Goal: Task Accomplishment & Management: Manage account settings

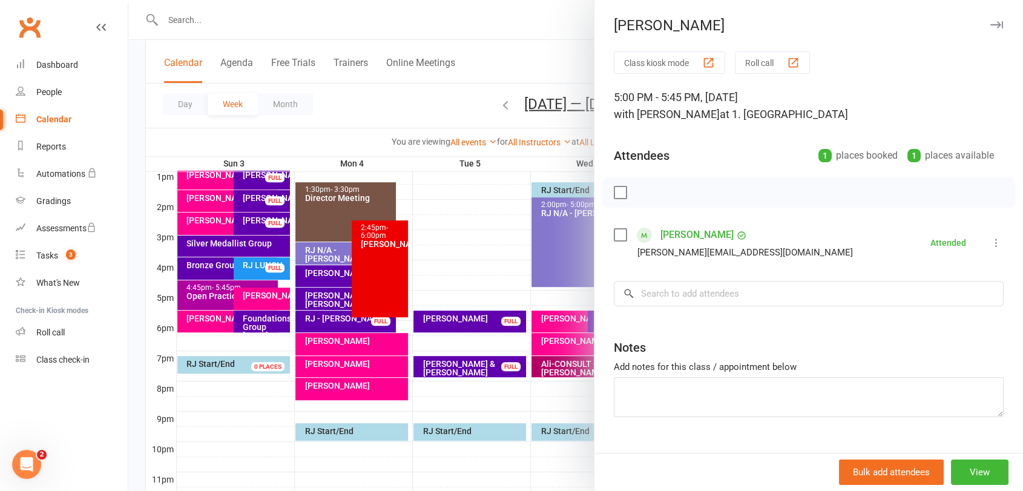
click at [990, 26] on icon "button" at bounding box center [996, 24] width 13 height 7
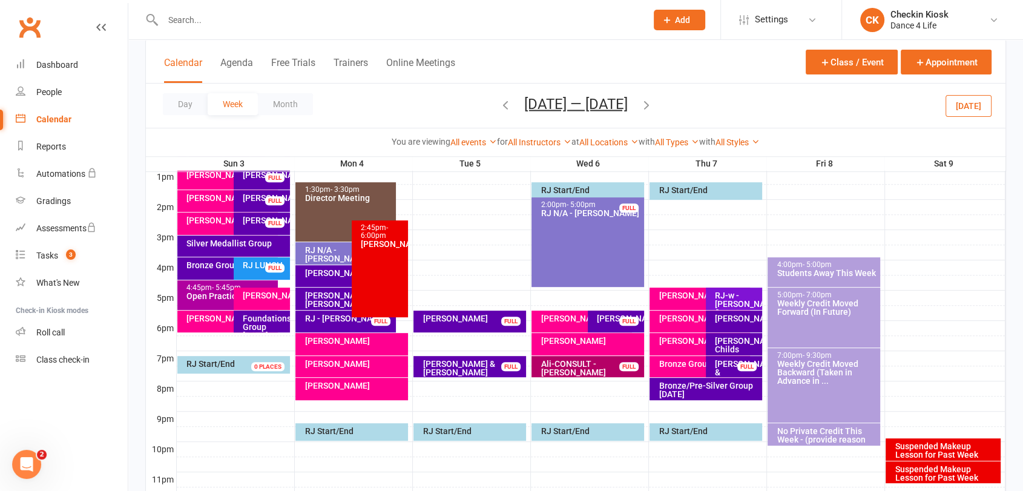
click at [979, 113] on button "Today" at bounding box center [968, 105] width 46 height 22
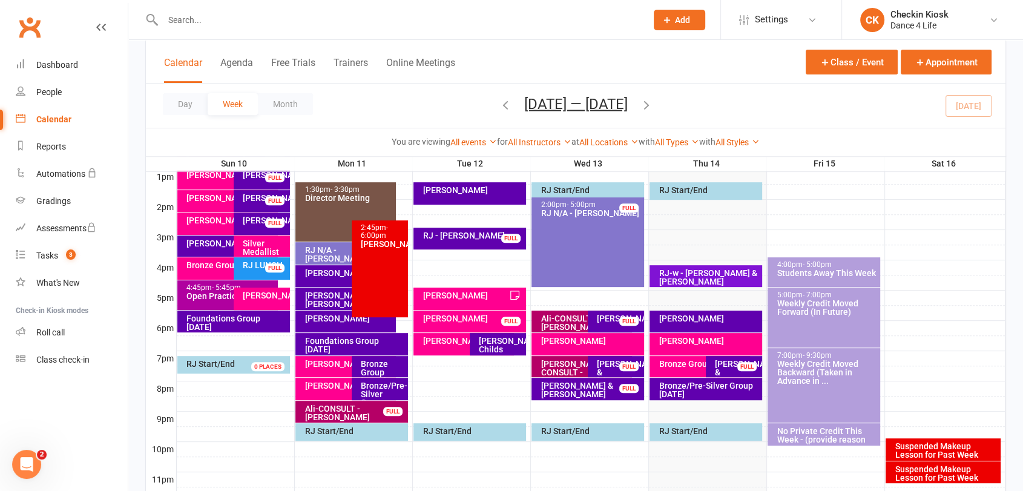
click at [746, 368] on div "FULL" at bounding box center [746, 366] width 19 height 9
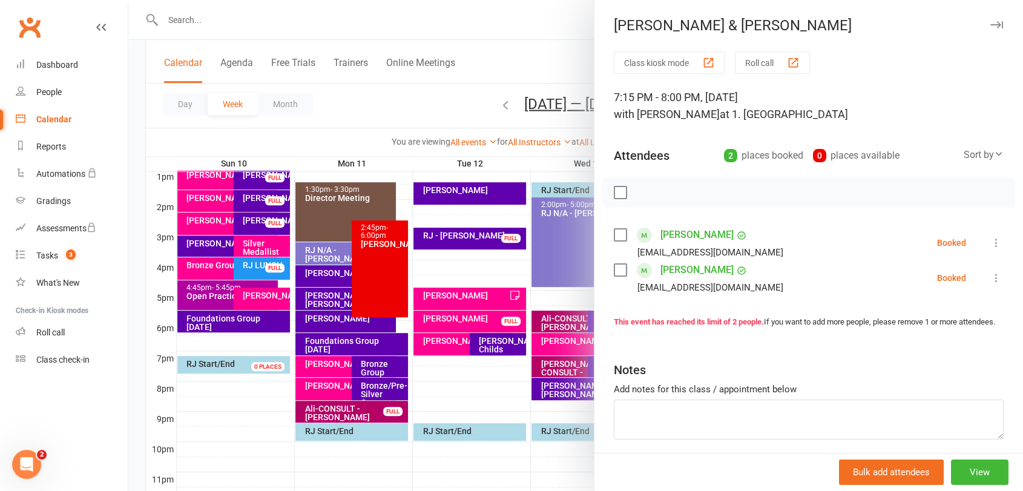
click at [616, 202] on div at bounding box center [808, 192] width 413 height 30
click at [615, 196] on label at bounding box center [620, 192] width 12 height 12
click at [640, 186] on icon "button" at bounding box center [646, 192] width 13 height 13
click at [562, 274] on div at bounding box center [575, 245] width 895 height 491
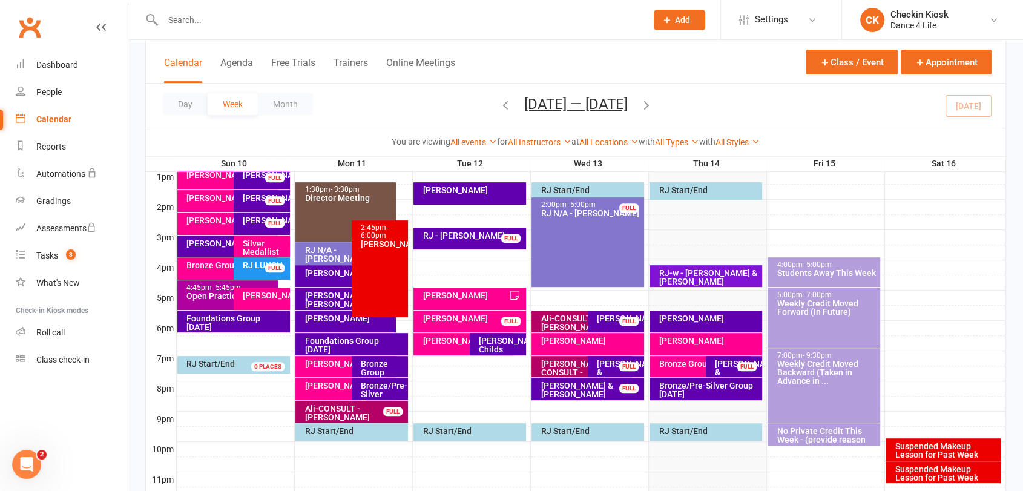
click at [740, 395] on div "Bronze/Pre-Silver Group Thursday" at bounding box center [708, 389] width 101 height 17
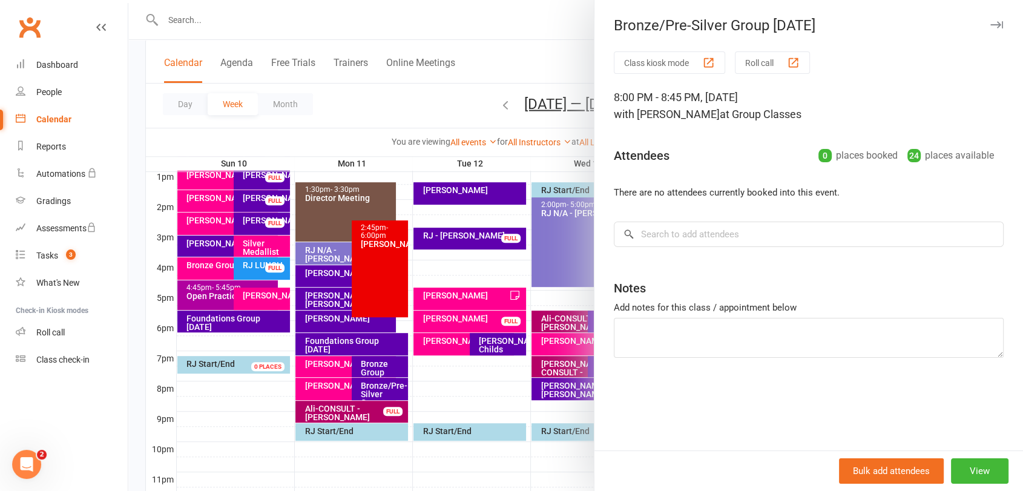
click at [512, 316] on div at bounding box center [575, 245] width 895 height 491
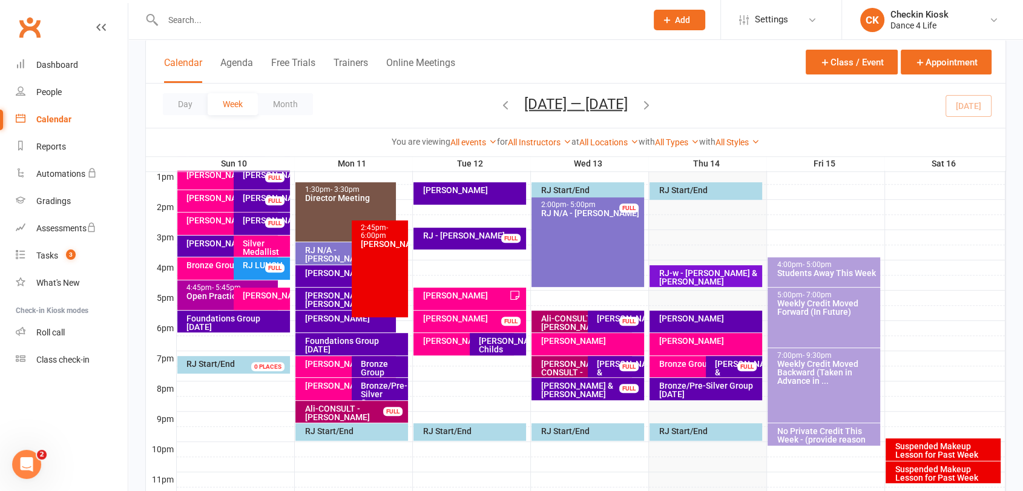
click at [682, 352] on div "Ali - Supriya Khanijou" at bounding box center [705, 344] width 112 height 22
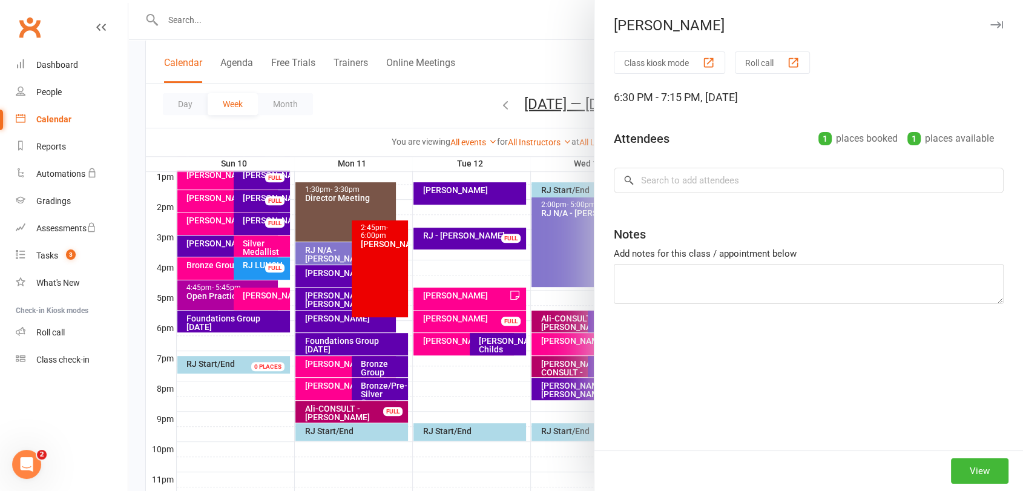
click at [547, 386] on div at bounding box center [575, 245] width 895 height 491
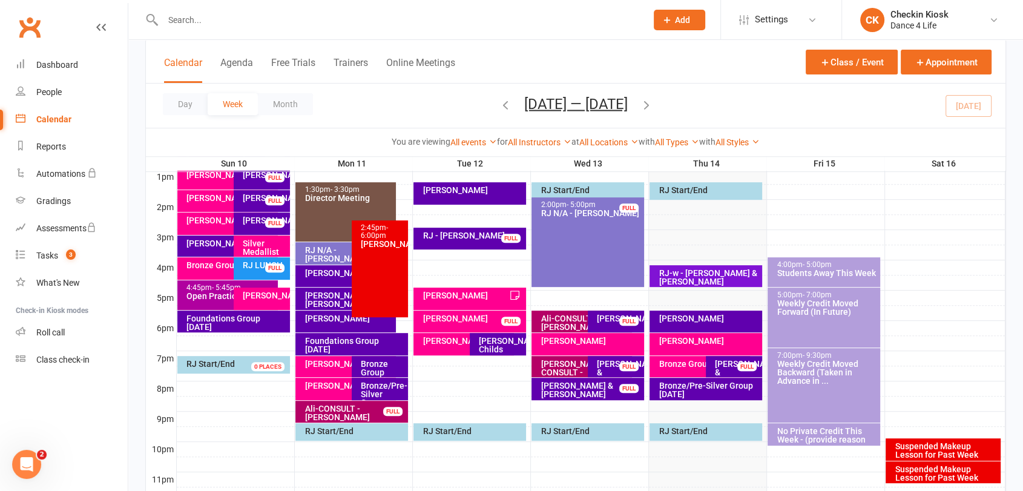
click at [673, 363] on div "Bronze Group Thursday" at bounding box center [702, 364] width 89 height 8
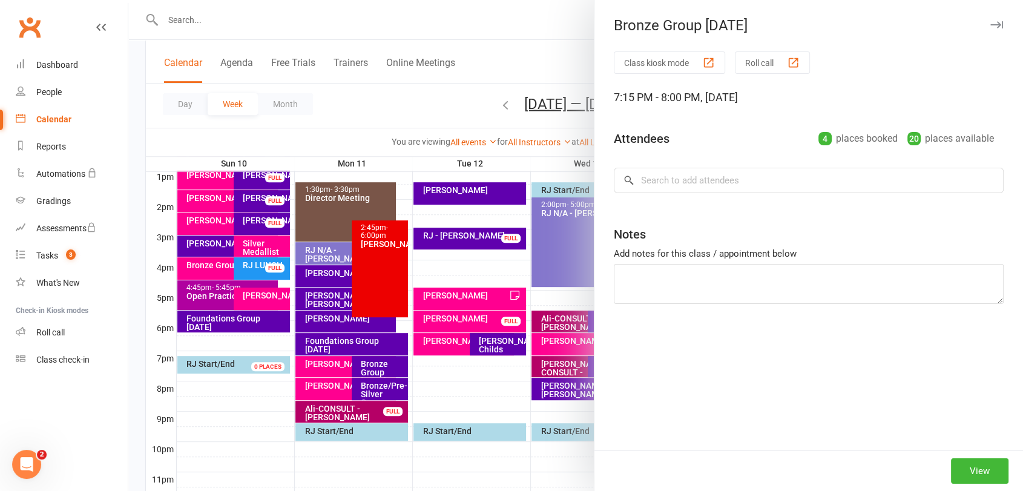
drag, startPoint x: 568, startPoint y: 381, endPoint x: 683, endPoint y: 366, distance: 116.0
click at [572, 379] on div at bounding box center [575, 245] width 895 height 491
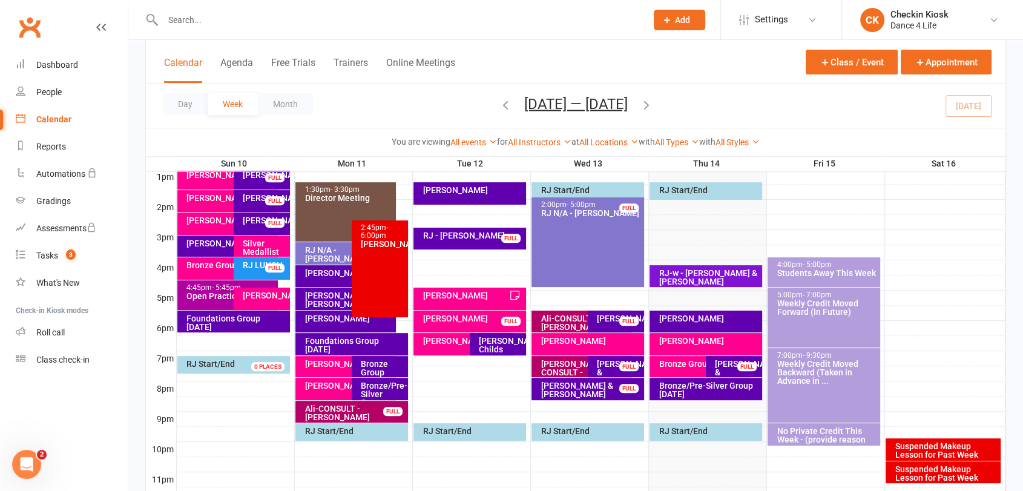
click at [706, 346] on div "Ali - Supriya Khanijou" at bounding box center [705, 344] width 112 height 22
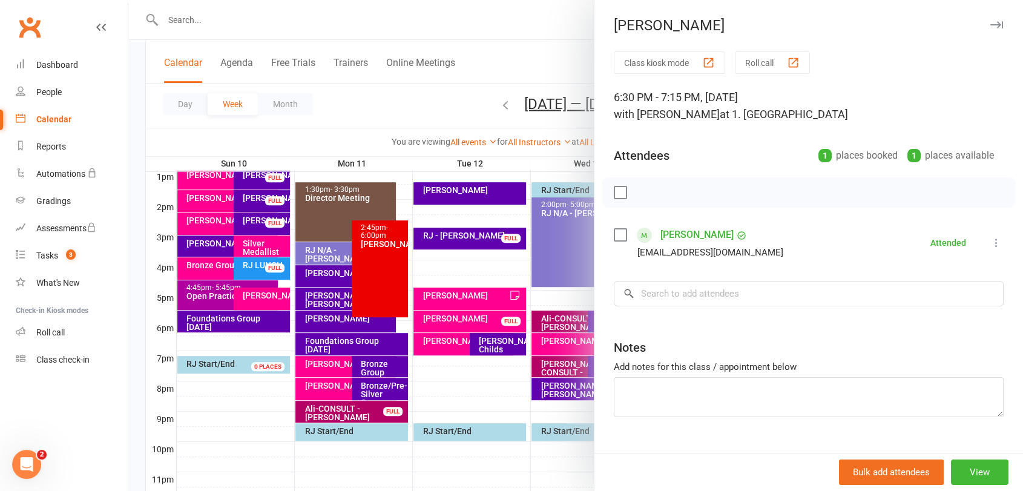
click at [545, 353] on div at bounding box center [575, 245] width 895 height 491
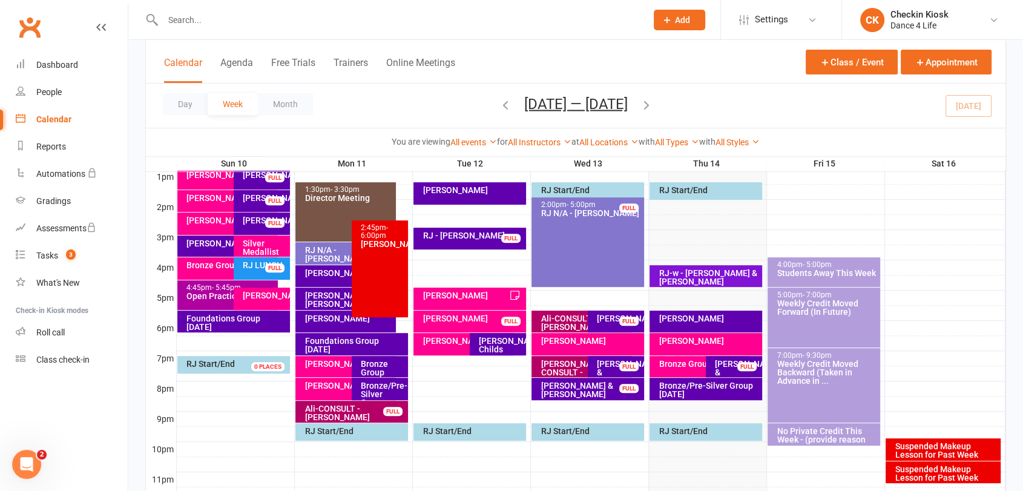
click at [719, 345] on div "Ali - Supriya Khanijou" at bounding box center [705, 344] width 112 height 22
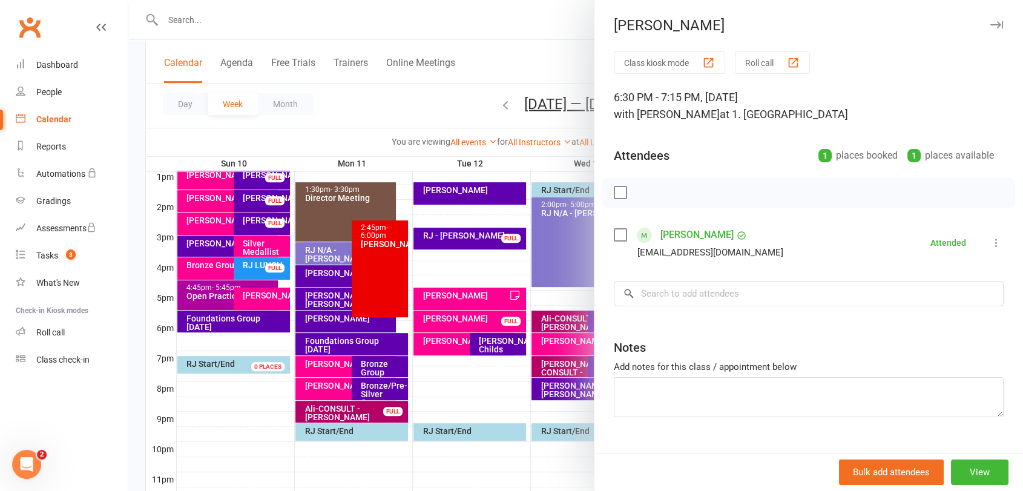
click at [533, 366] on div at bounding box center [575, 245] width 895 height 491
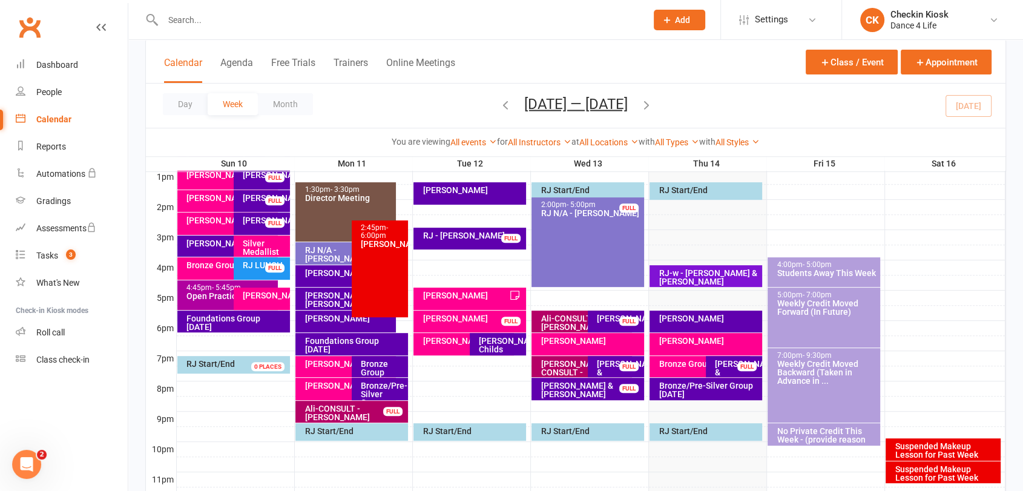
click at [688, 317] on div "RJ - Franca Campbell" at bounding box center [708, 318] width 101 height 8
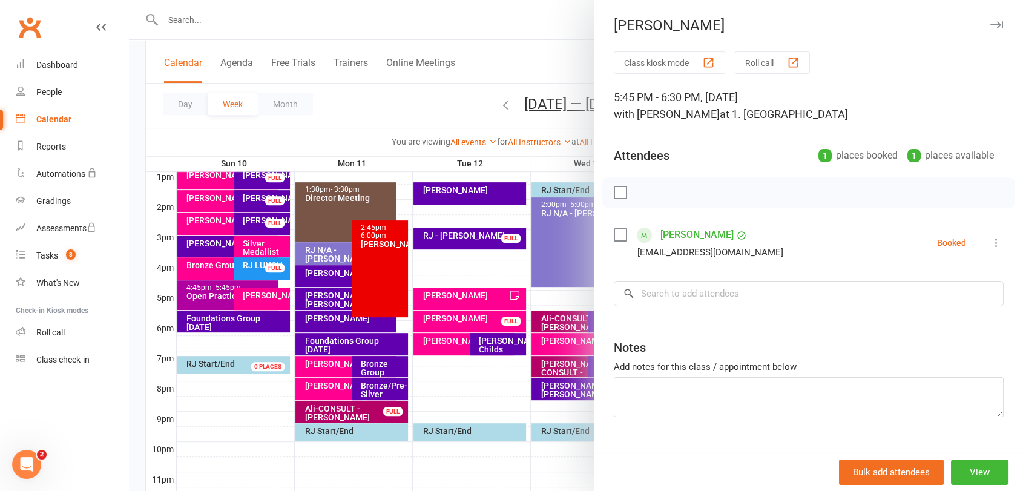
click at [990, 239] on icon at bounding box center [996, 243] width 12 height 12
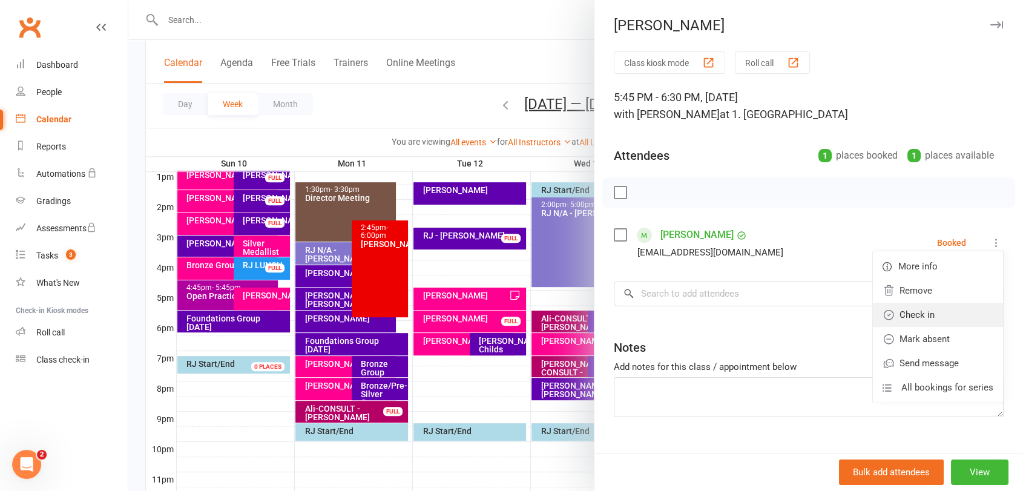
click at [922, 315] on link "Check in" at bounding box center [938, 315] width 130 height 24
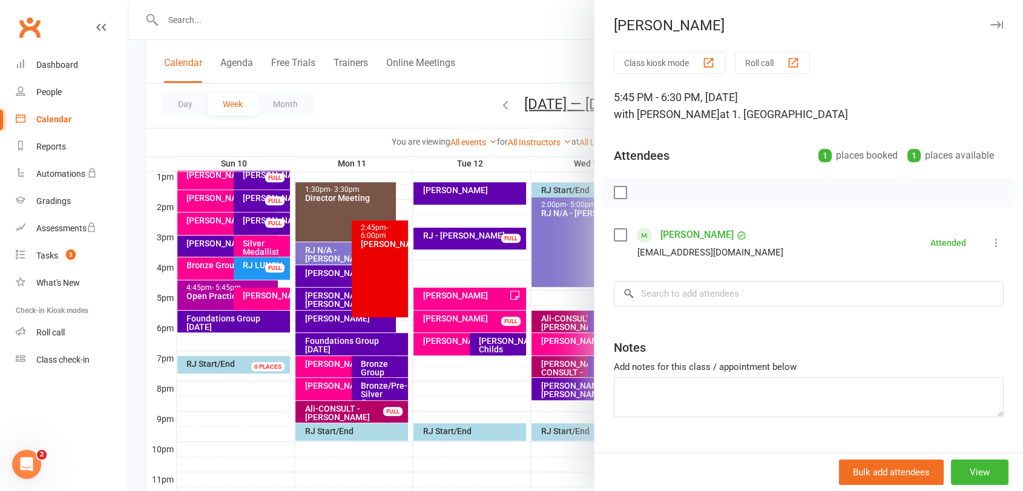
drag, startPoint x: 505, startPoint y: 349, endPoint x: 732, endPoint y: 346, distance: 227.0
click at [505, 349] on div at bounding box center [575, 245] width 895 height 491
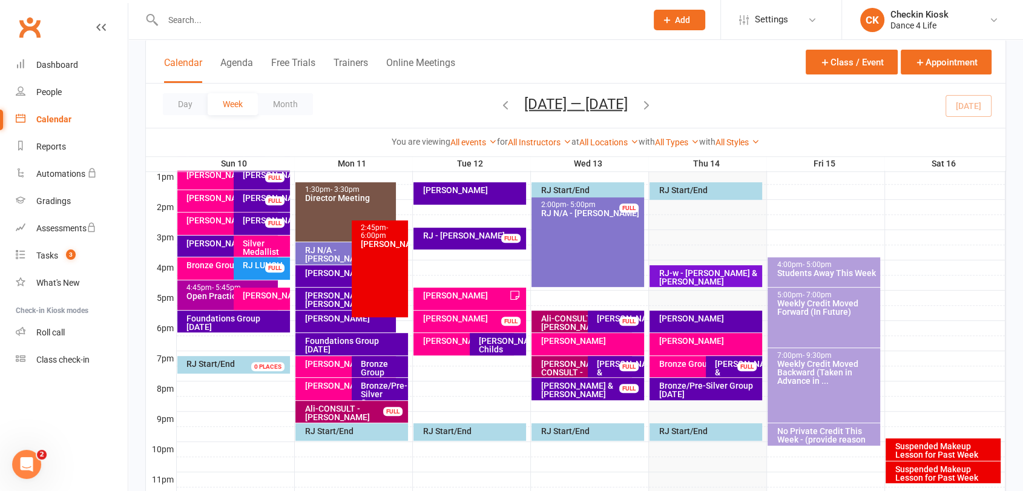
click at [731, 272] on div "RJ-w - Holly & Adam" at bounding box center [708, 277] width 101 height 17
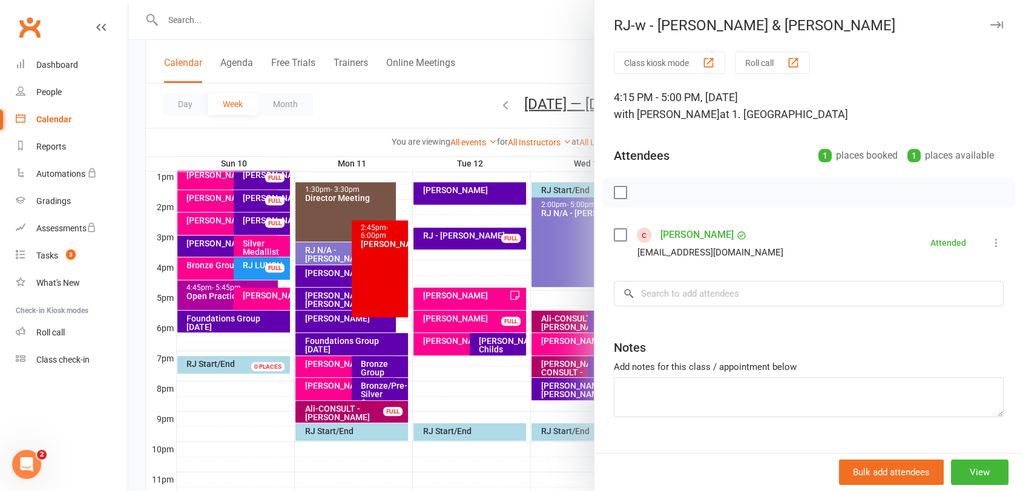
click at [508, 347] on div at bounding box center [575, 245] width 895 height 491
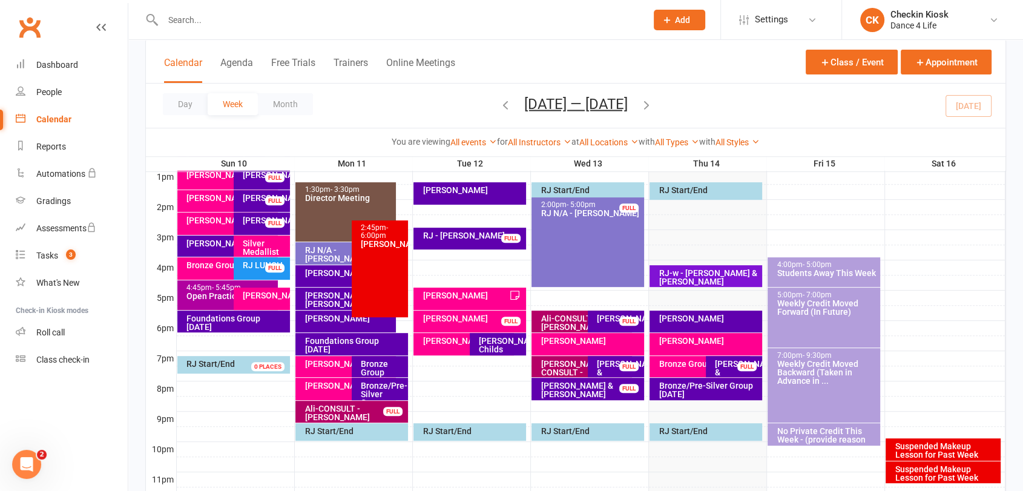
click at [695, 389] on div "Bronze/Pre-Silver Group Thursday" at bounding box center [708, 389] width 101 height 17
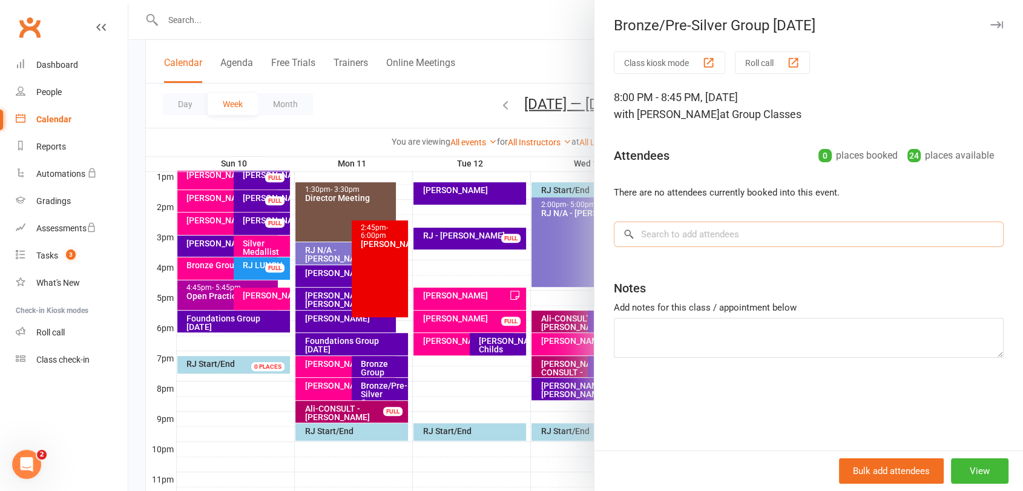
click at [717, 246] on input "search" at bounding box center [809, 234] width 390 height 25
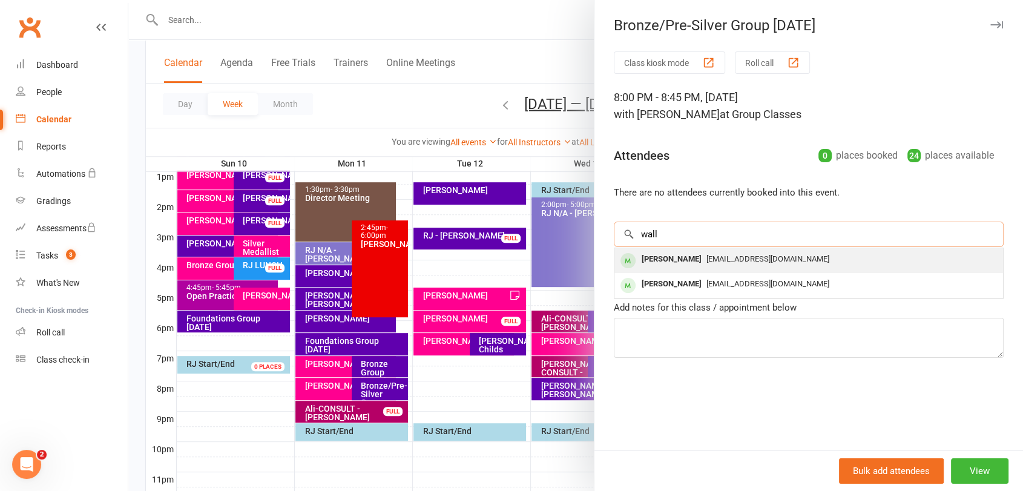
type input "wall"
click at [712, 256] on span "jfamwall@iinet.net.au" at bounding box center [767, 258] width 123 height 9
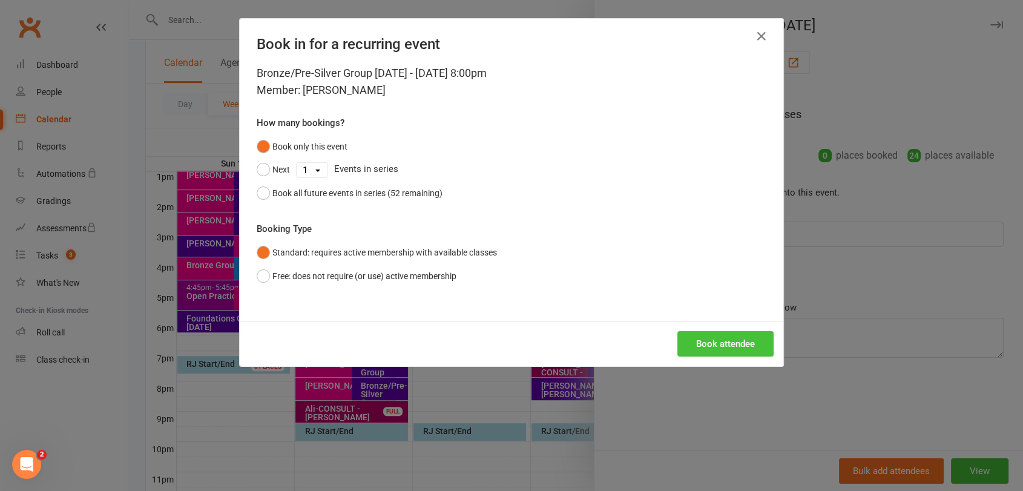
click at [709, 339] on button "Book attendee" at bounding box center [725, 343] width 96 height 25
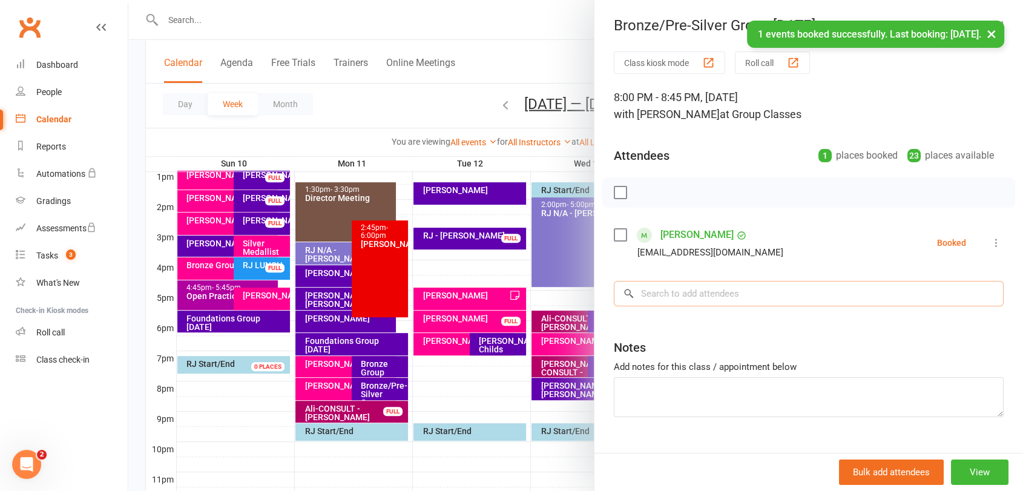
click at [742, 288] on input "search" at bounding box center [809, 293] width 390 height 25
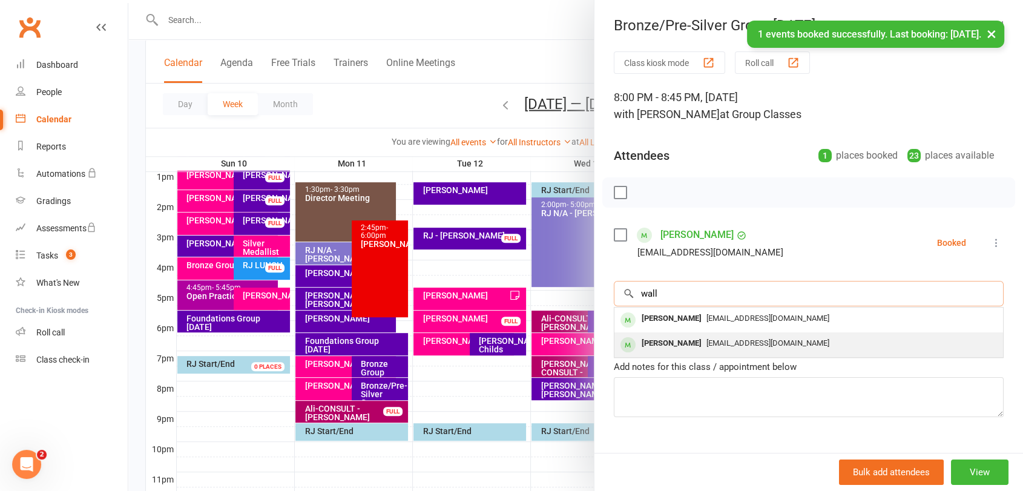
type input "wall"
click at [729, 341] on span "jfamwall@iinet.net.au" at bounding box center [767, 342] width 123 height 9
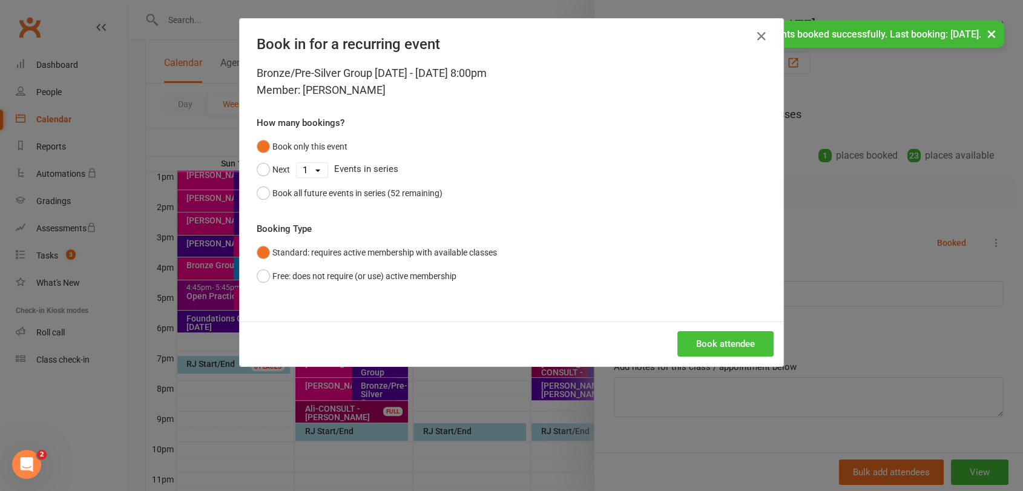
click at [728, 344] on button "Book attendee" at bounding box center [725, 343] width 96 height 25
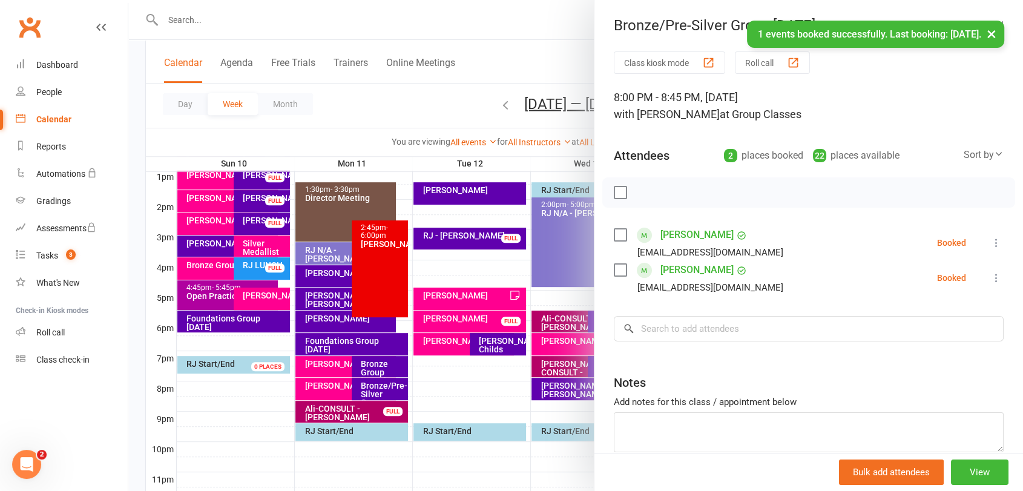
click at [789, 340] on div "Class kiosk mode Roll call 8:00 PM - 8:45 PM, Thursday, August, 14, 2025 with R…" at bounding box center [808, 281] width 429 height 461
click at [790, 332] on input "search" at bounding box center [809, 328] width 390 height 25
drag, startPoint x: 789, startPoint y: 333, endPoint x: 784, endPoint y: 317, distance: 16.3
click at [789, 333] on input "search" at bounding box center [809, 328] width 390 height 25
click at [779, 306] on div "Class kiosk mode Roll call 8:00 PM - 8:45 PM, Thursday, August, 14, 2025 with R…" at bounding box center [808, 281] width 429 height 461
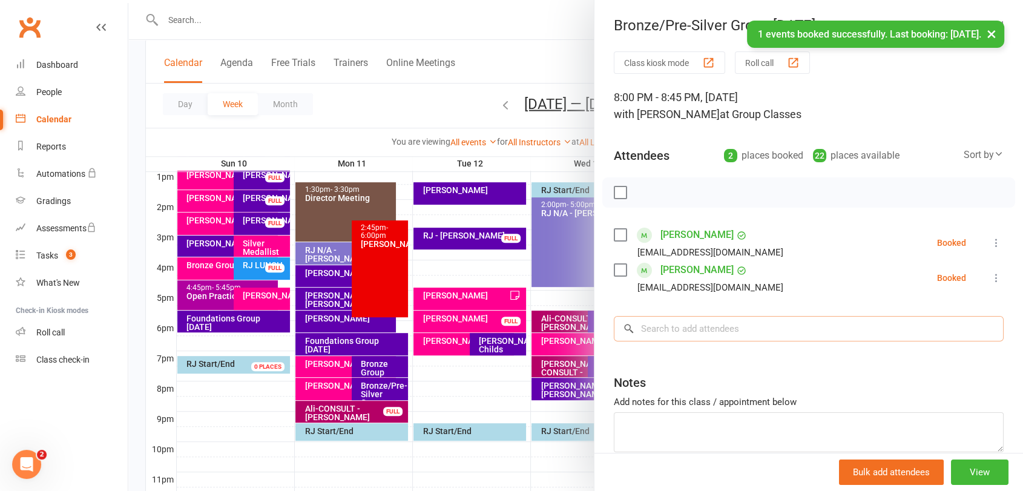
click at [767, 335] on input "search" at bounding box center [809, 328] width 390 height 25
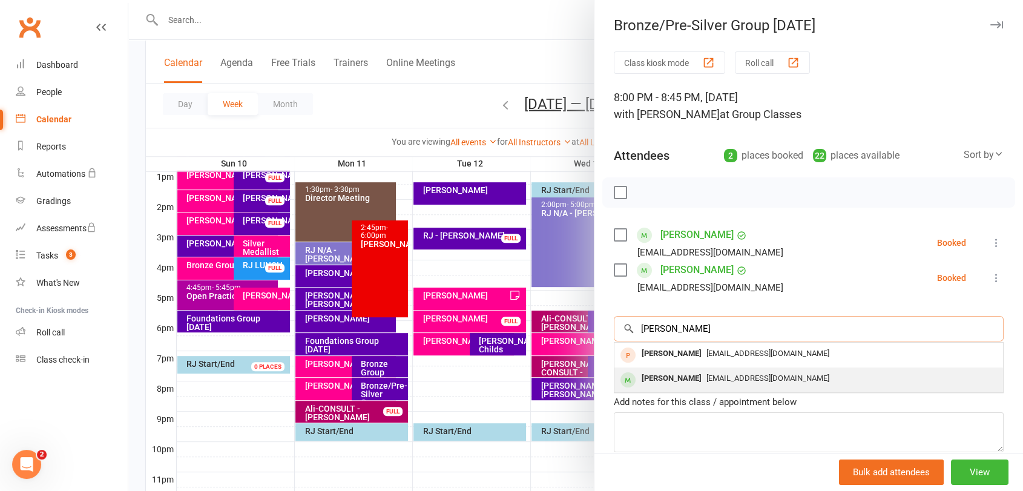
type input "sam"
click at [734, 375] on span "samirene@optusnet.com.au" at bounding box center [767, 377] width 123 height 9
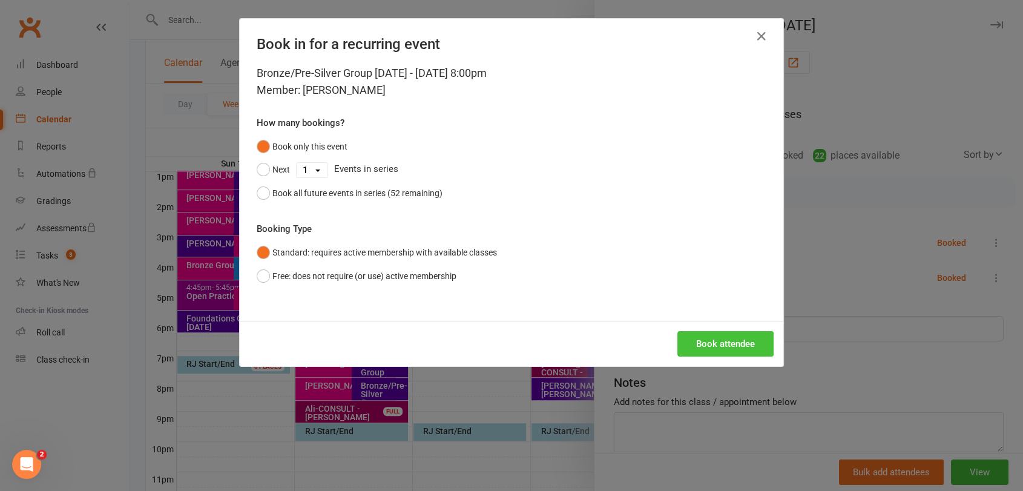
click at [707, 344] on button "Book attendee" at bounding box center [725, 343] width 96 height 25
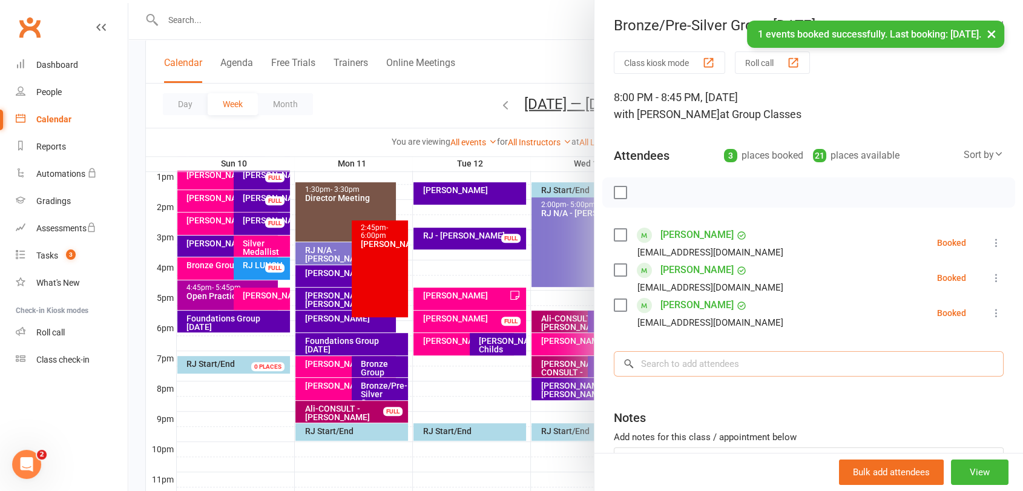
click at [784, 364] on input "search" at bounding box center [809, 363] width 390 height 25
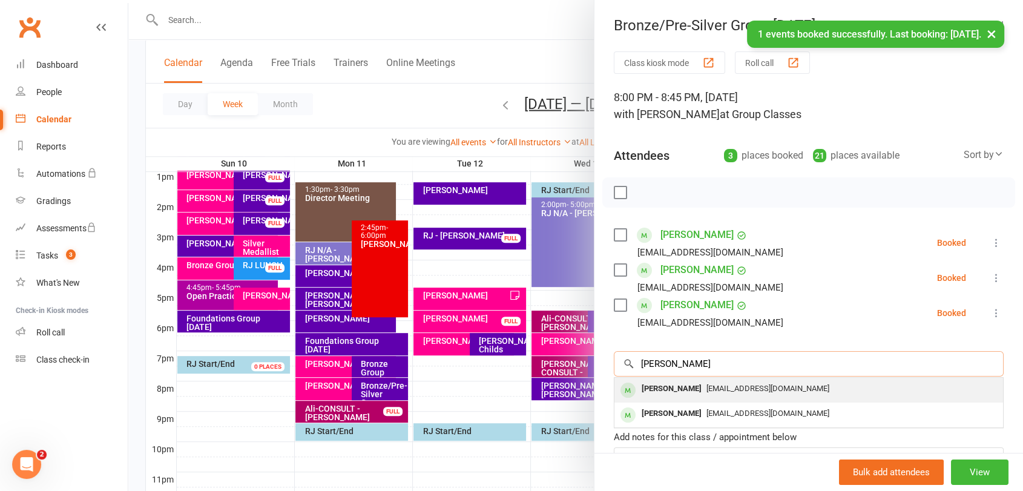
type input "irene"
click at [772, 393] on div "irenecompagnino@gmail.com" at bounding box center [808, 389] width 379 height 18
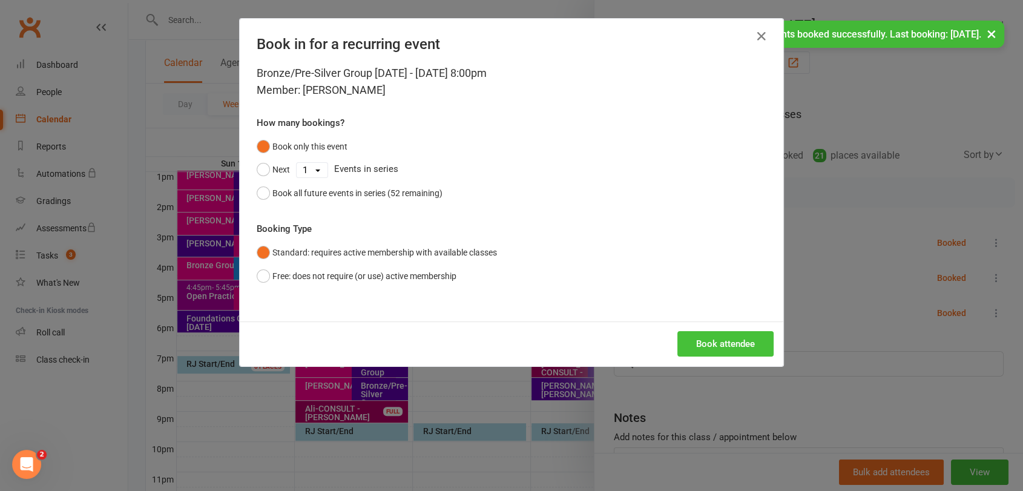
drag, startPoint x: 735, startPoint y: 361, endPoint x: 737, endPoint y: 351, distance: 9.9
click at [735, 359] on div "Book attendee" at bounding box center [512, 343] width 544 height 45
click at [732, 354] on button "Book attendee" at bounding box center [725, 343] width 96 height 25
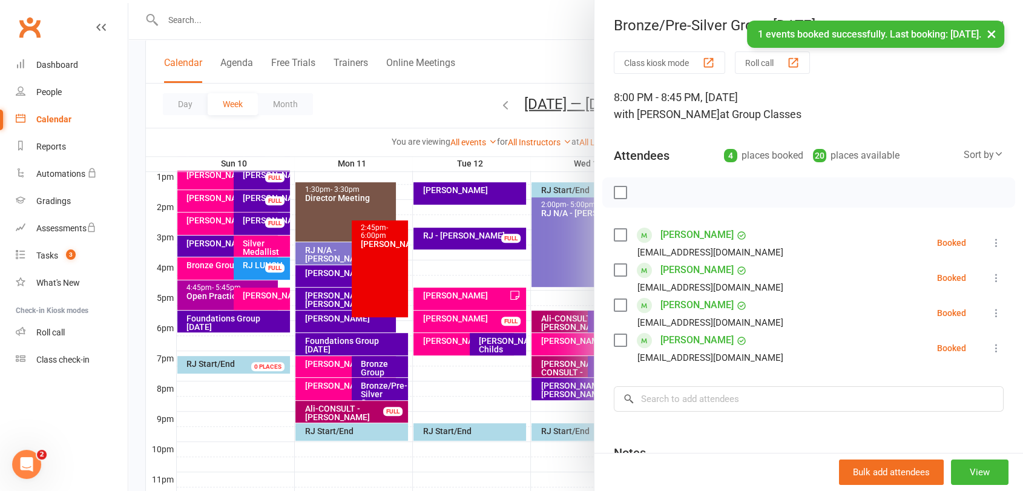
click at [615, 193] on label at bounding box center [620, 192] width 12 height 12
click at [640, 186] on icon "button" at bounding box center [646, 192] width 13 height 13
drag, startPoint x: 523, startPoint y: 349, endPoint x: 777, endPoint y: 348, distance: 253.6
click at [530, 348] on div at bounding box center [575, 245] width 895 height 491
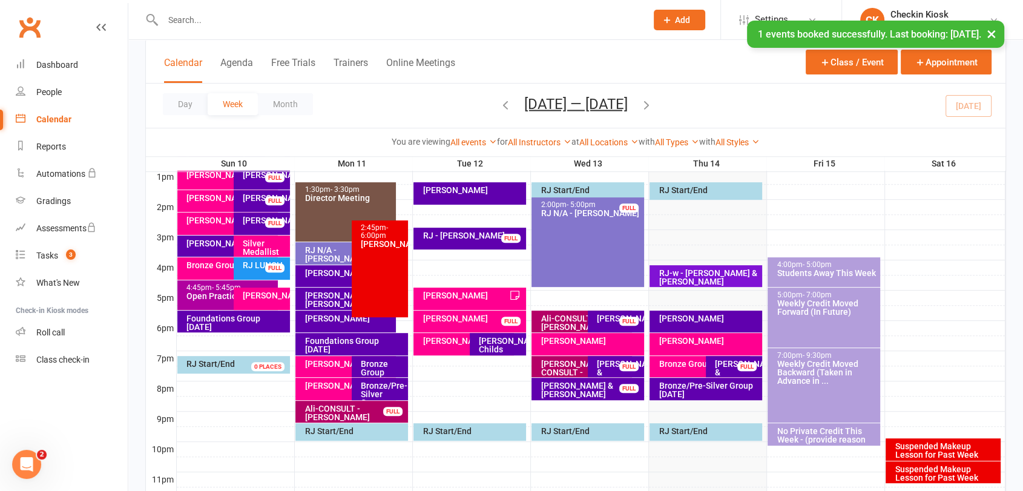
click at [686, 363] on div "Bronze Group Thursday" at bounding box center [702, 364] width 89 height 8
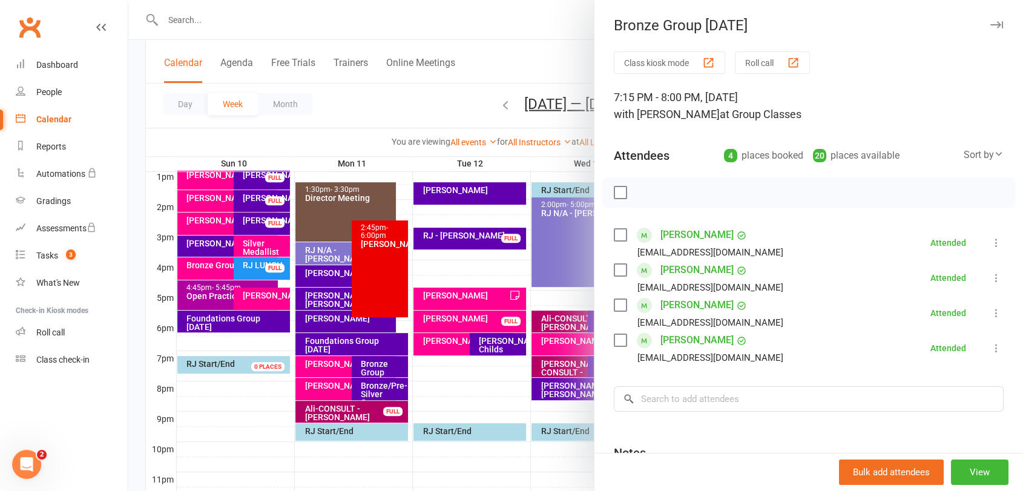
click at [538, 282] on div at bounding box center [575, 245] width 895 height 491
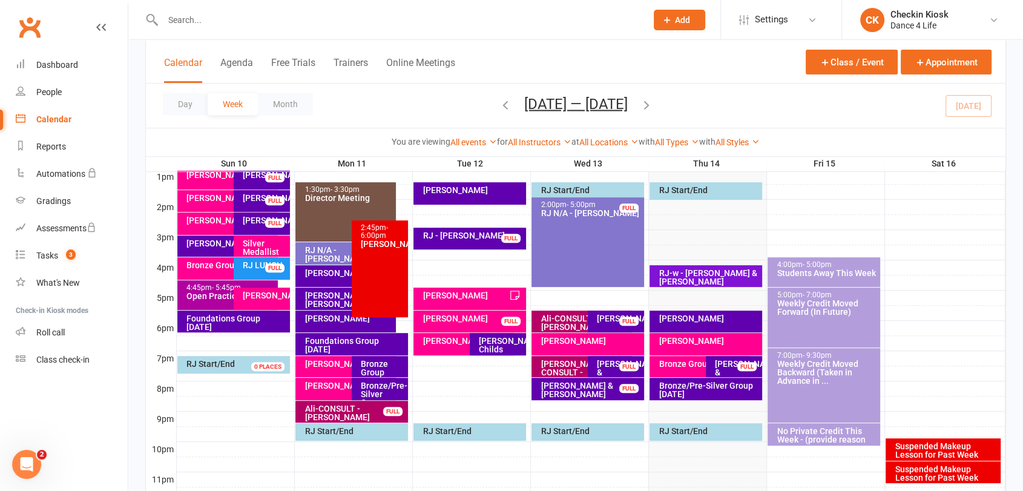
click at [706, 390] on div "Bronze/Pre-Silver Group Thursday" at bounding box center [708, 389] width 101 height 17
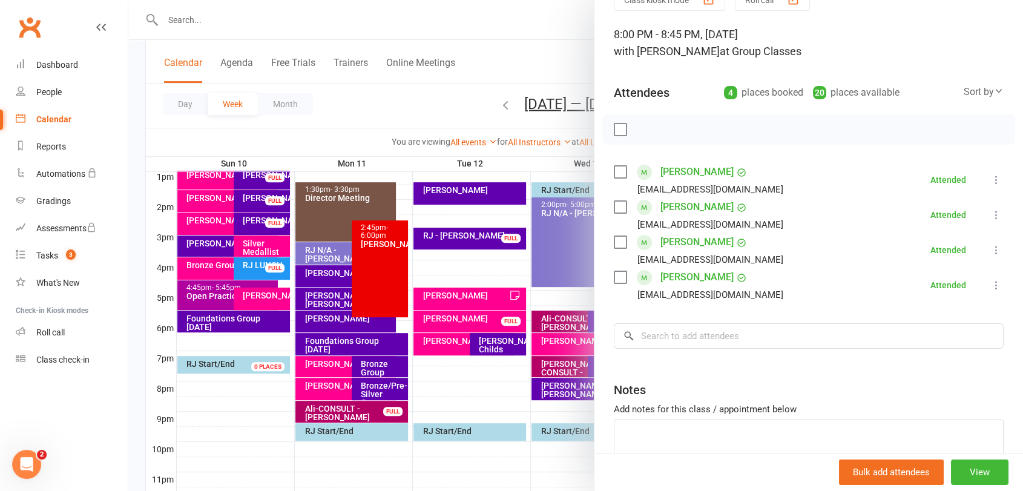
scroll to position [62, 0]
click at [536, 381] on div at bounding box center [575, 245] width 895 height 491
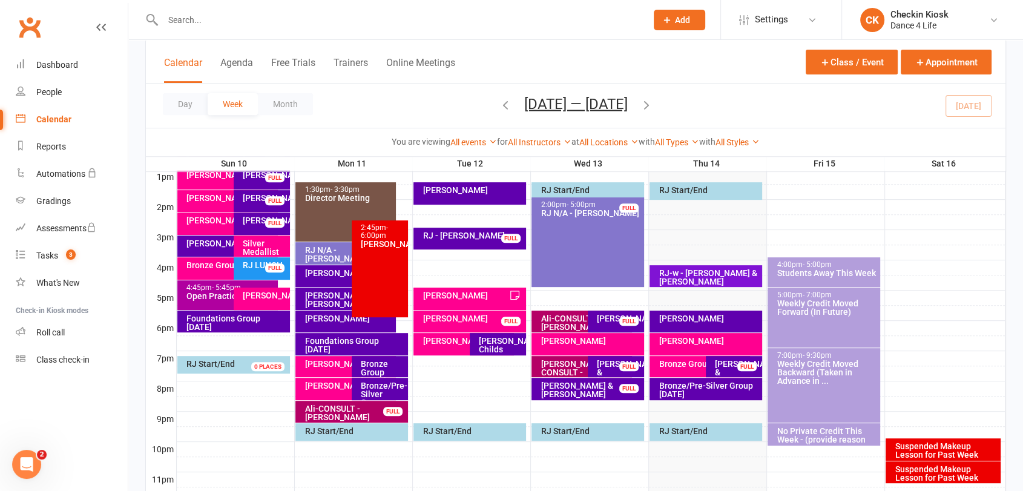
click at [684, 363] on div "Bronze Group Thursday" at bounding box center [702, 364] width 89 height 8
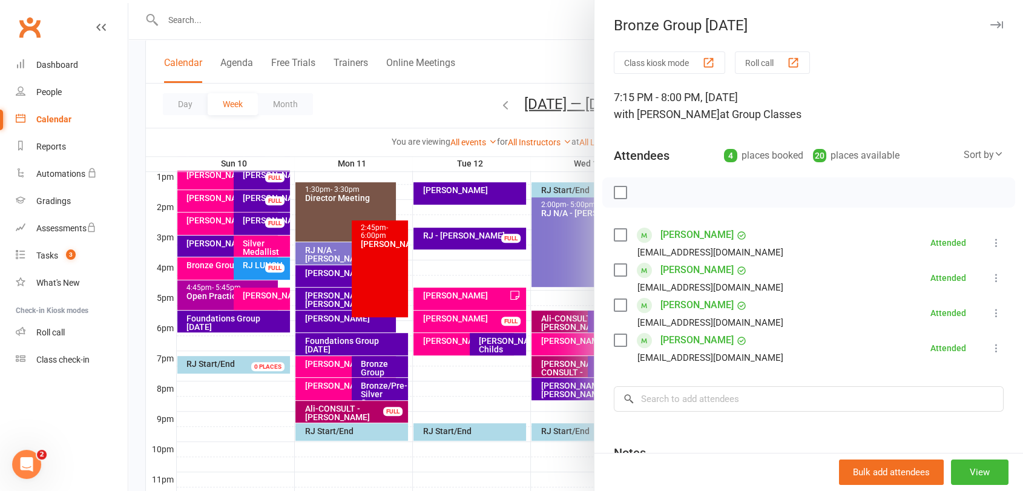
click at [455, 356] on div at bounding box center [575, 245] width 895 height 491
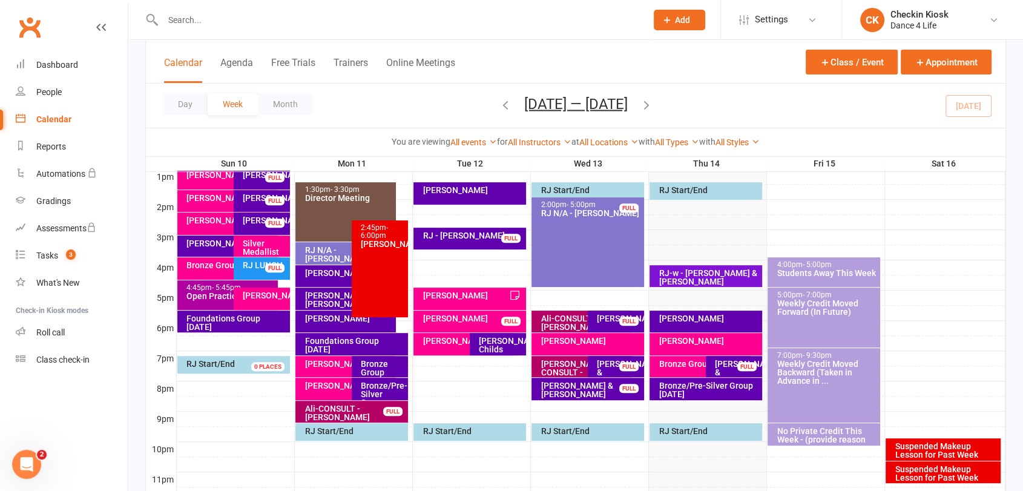
click at [598, 389] on div "RJ - Laura & Jamieson" at bounding box center [590, 389] width 101 height 17
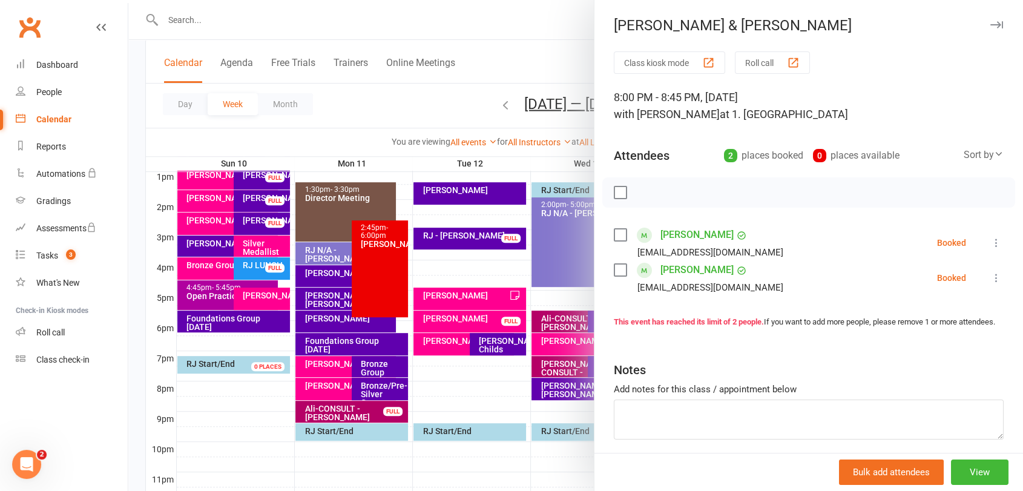
click at [617, 195] on label at bounding box center [620, 192] width 12 height 12
click at [643, 197] on icon "button" at bounding box center [647, 193] width 10 height 10
drag, startPoint x: 528, startPoint y: 243, endPoint x: 530, endPoint y: 252, distance: 9.9
click at [527, 243] on div at bounding box center [575, 245] width 895 height 491
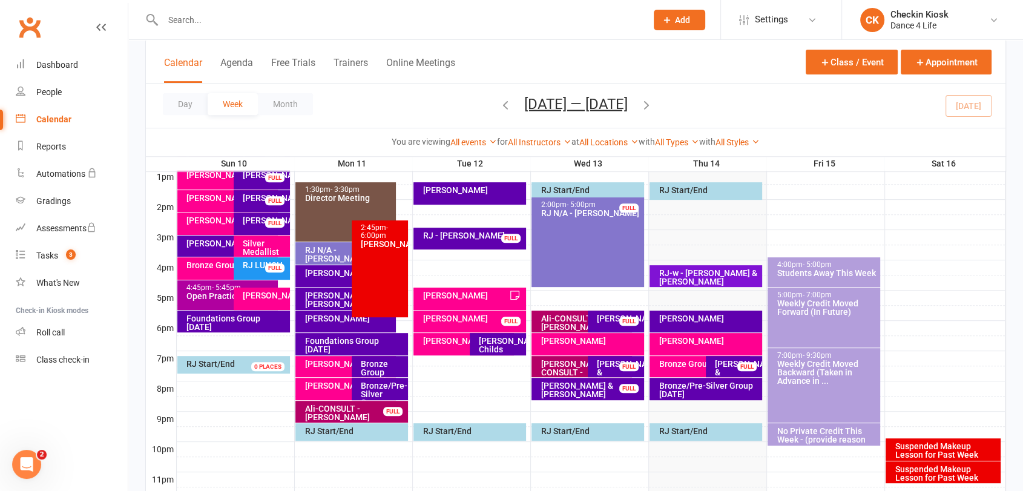
click at [608, 375] on div "RJ - Sam & Irene" at bounding box center [618, 372] width 45 height 25
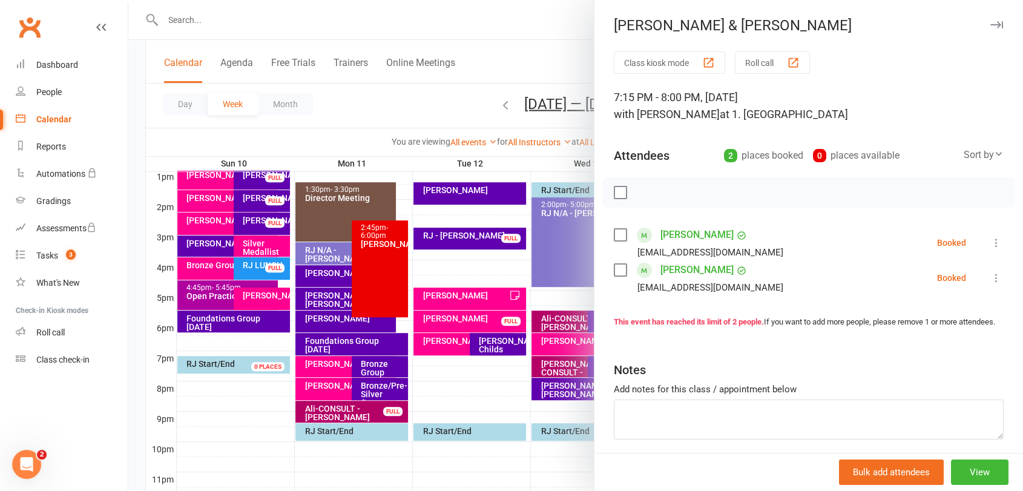
click at [546, 378] on div at bounding box center [575, 245] width 895 height 491
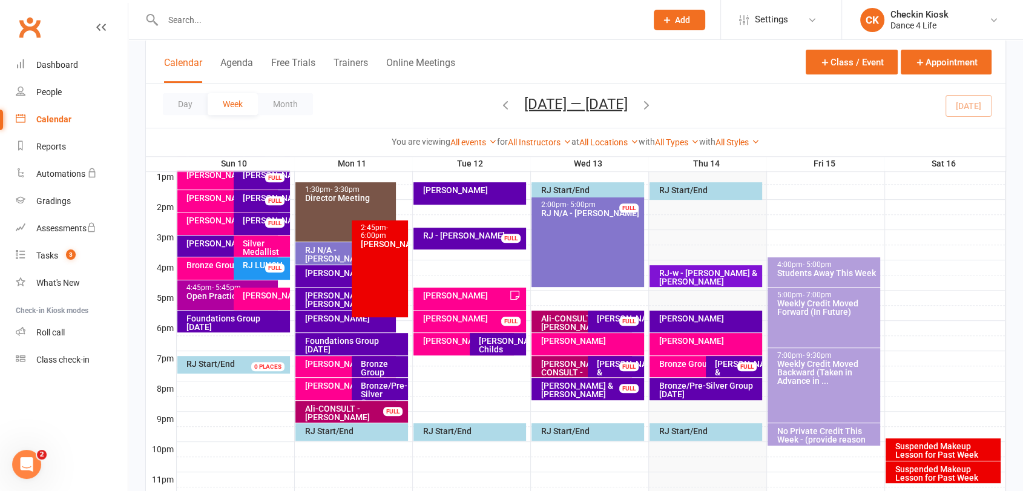
click at [600, 387] on div "RJ - Laura & Jamieson" at bounding box center [590, 389] width 101 height 17
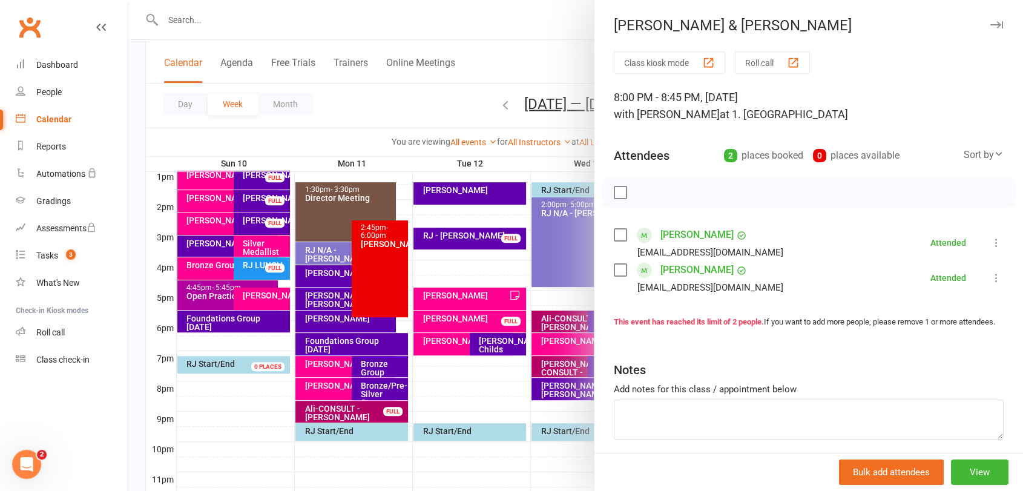
click at [558, 393] on div at bounding box center [575, 245] width 895 height 491
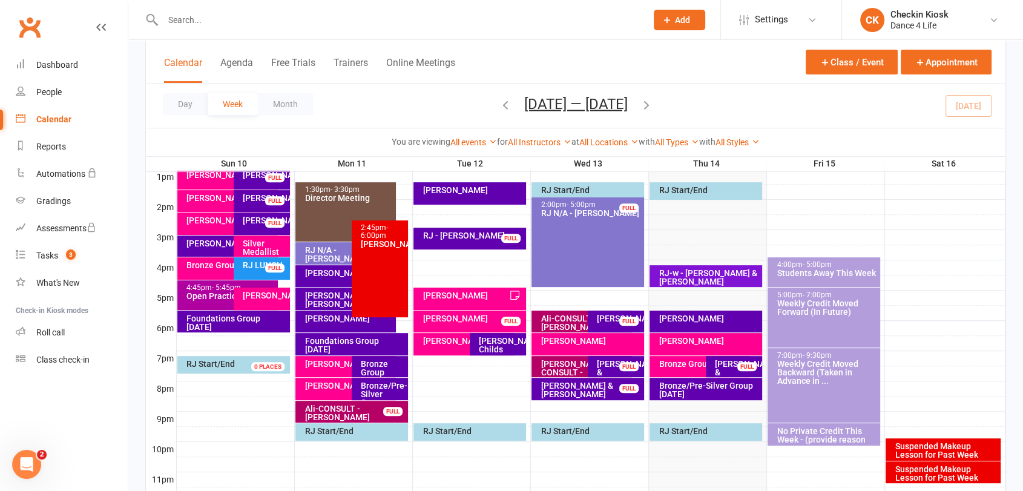
click at [619, 364] on div "FULL" at bounding box center [628, 366] width 19 height 9
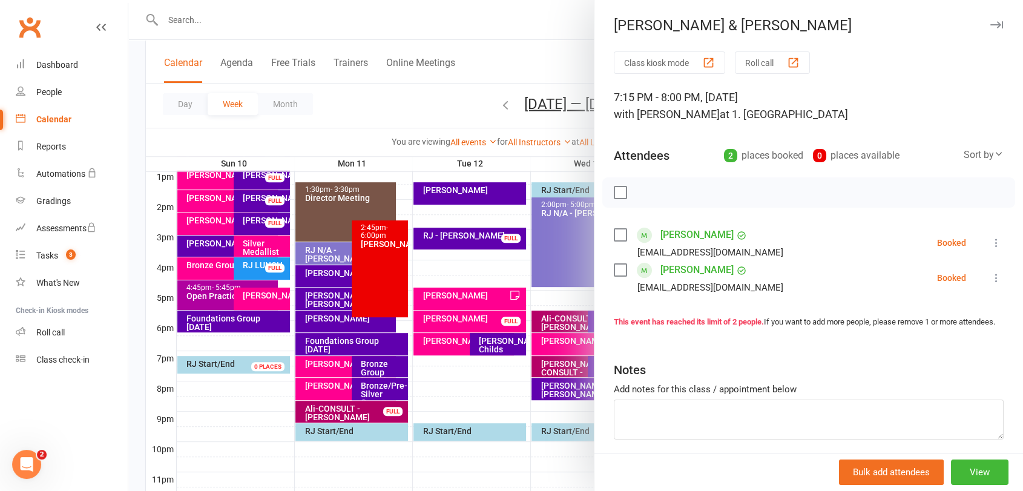
click at [620, 196] on label at bounding box center [620, 192] width 12 height 12
click at [646, 191] on icon "button" at bounding box center [647, 192] width 2 height 2
click at [487, 326] on div at bounding box center [575, 245] width 895 height 491
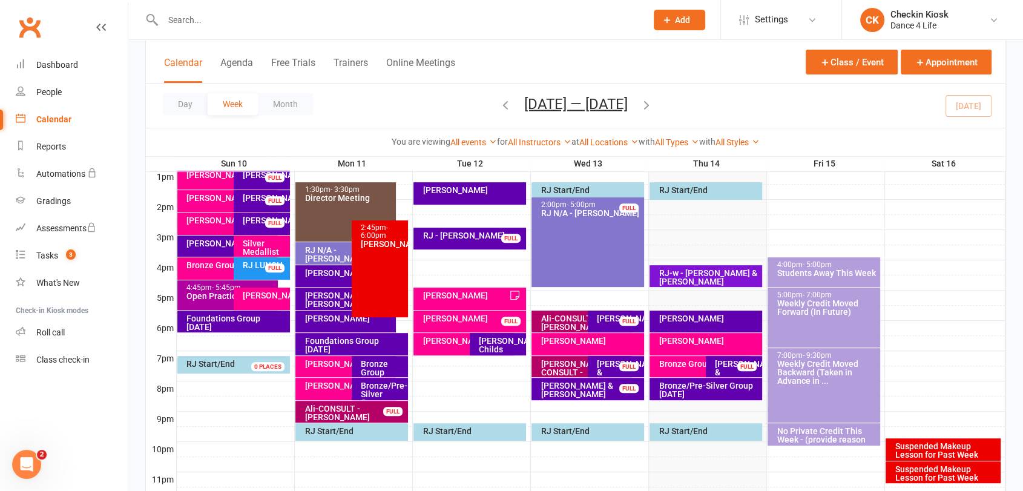
click at [620, 312] on div "RJ - Olga Reginato FULL" at bounding box center [616, 322] width 56 height 22
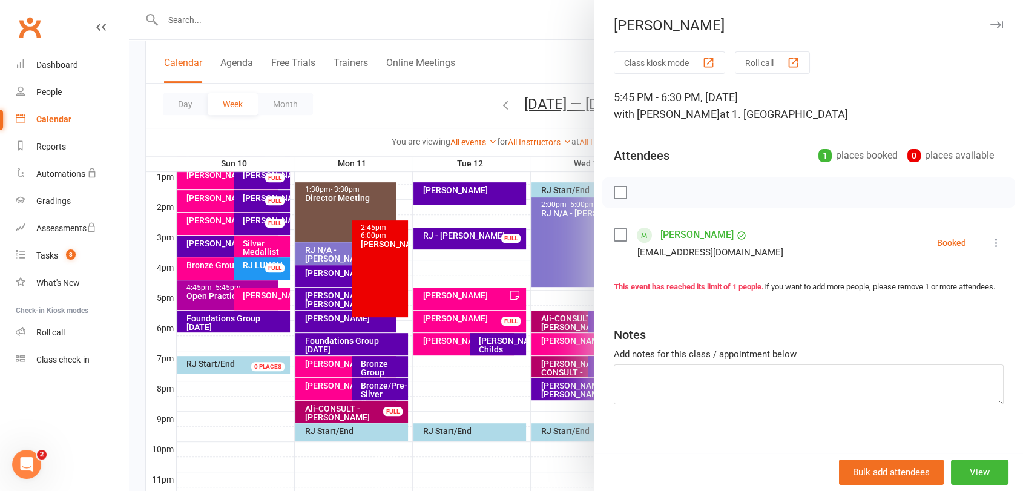
drag, startPoint x: 613, startPoint y: 189, endPoint x: 630, endPoint y: 188, distance: 17.0
click at [614, 190] on label at bounding box center [620, 192] width 12 height 12
drag, startPoint x: 642, startPoint y: 193, endPoint x: 581, endPoint y: 71, distance: 136.2
click at [642, 194] on icon "button" at bounding box center [646, 192] width 13 height 13
click at [498, 235] on div at bounding box center [575, 245] width 895 height 491
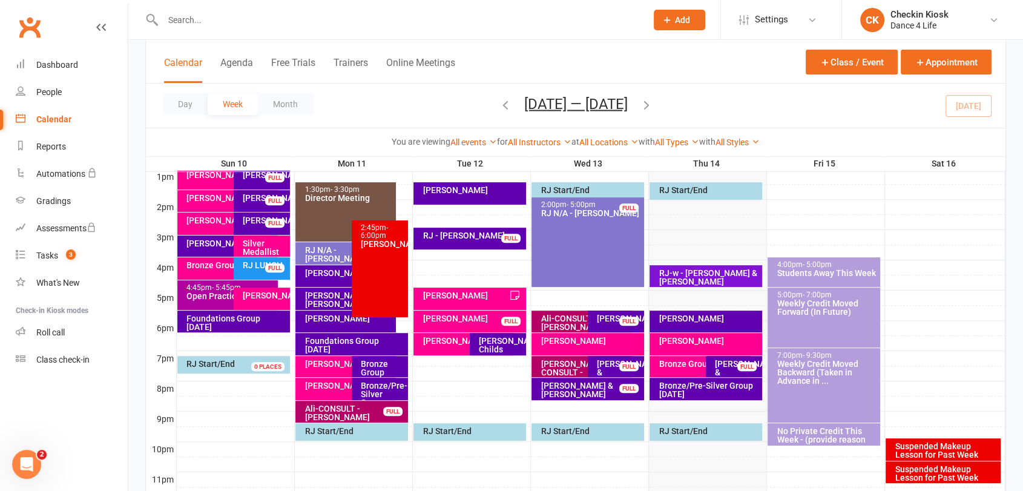
click at [962, 117] on div "Day Week Month Aug 10 — 16 2025 August 2025 Sun Mon Tue Wed Thu Fri Sat 27 28 2…" at bounding box center [576, 106] width 860 height 44
click at [518, 243] on div "RJ - Pam Carter FULL" at bounding box center [469, 239] width 112 height 22
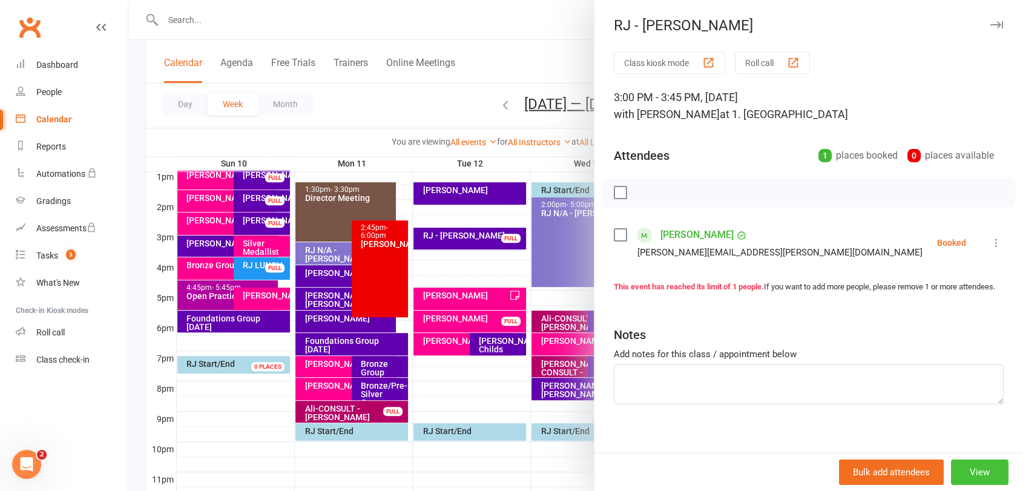
drag, startPoint x: 967, startPoint y: 475, endPoint x: 968, endPoint y: 466, distance: 8.7
click at [967, 473] on button "View" at bounding box center [980, 471] width 58 height 25
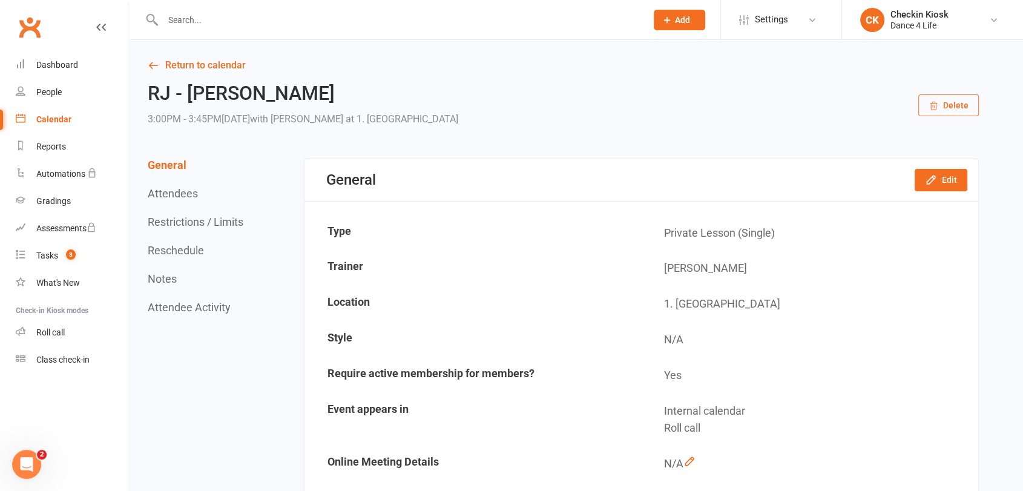
click at [953, 110] on button "Delete" at bounding box center [948, 105] width 61 height 22
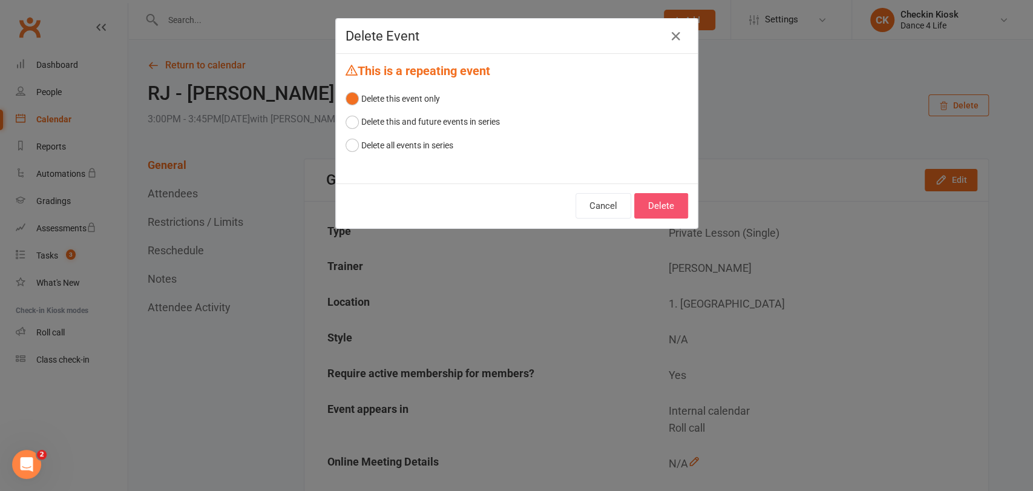
click at [648, 206] on button "Delete" at bounding box center [661, 205] width 54 height 25
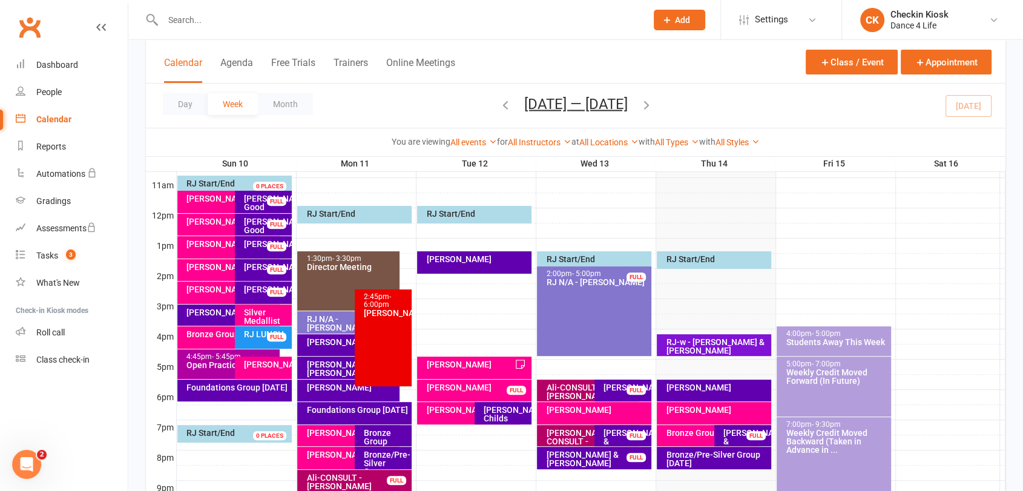
scroll to position [403, 0]
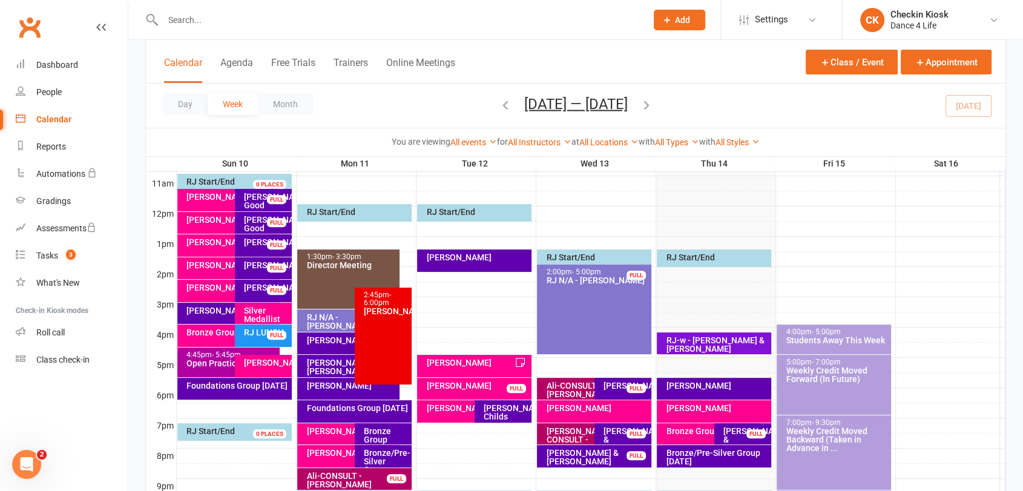
click at [475, 261] on div "RJ - Kerryn Costello" at bounding box center [477, 257] width 103 height 8
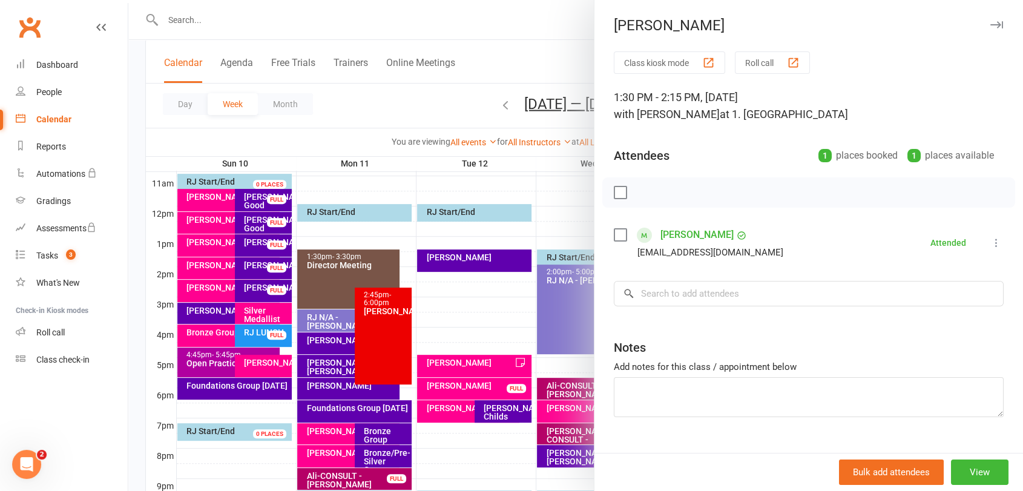
click at [439, 329] on div at bounding box center [575, 245] width 895 height 491
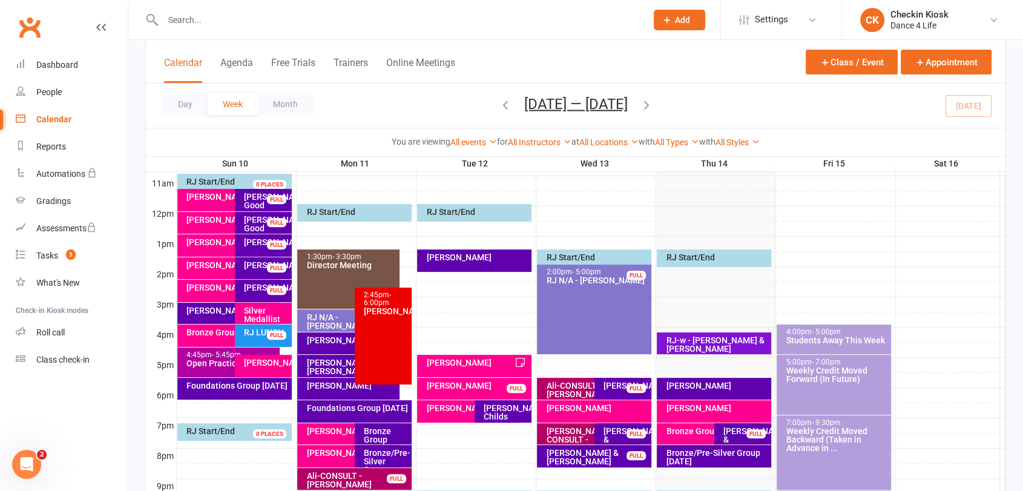
click at [505, 415] on div "RJ - Craig Cayley Childs" at bounding box center [506, 412] width 46 height 17
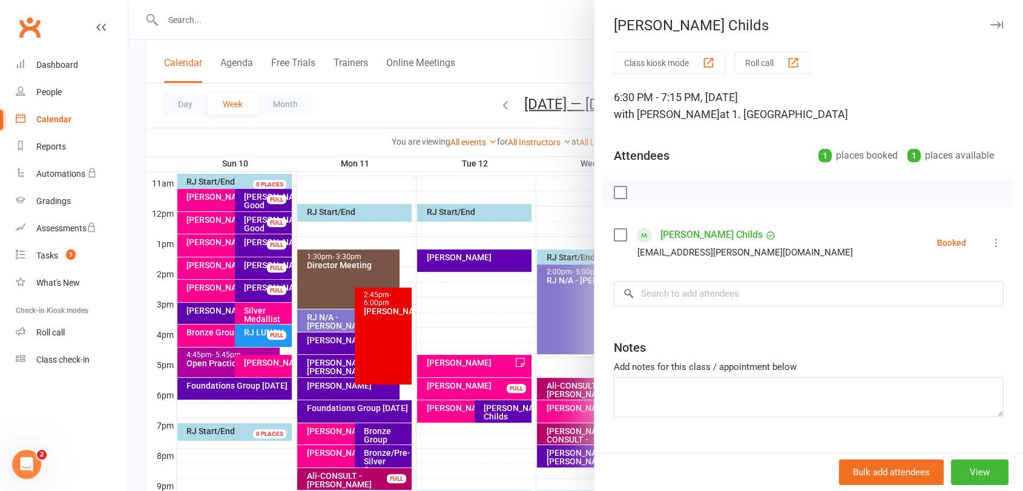
click at [502, 414] on div at bounding box center [575, 245] width 895 height 491
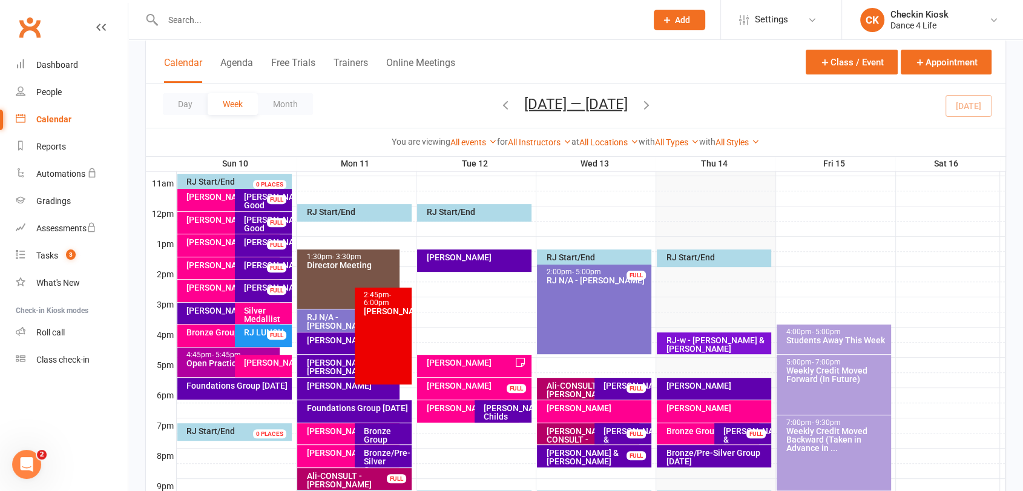
click at [502, 414] on div "RJ - Craig Cayley Childs" at bounding box center [506, 412] width 46 height 17
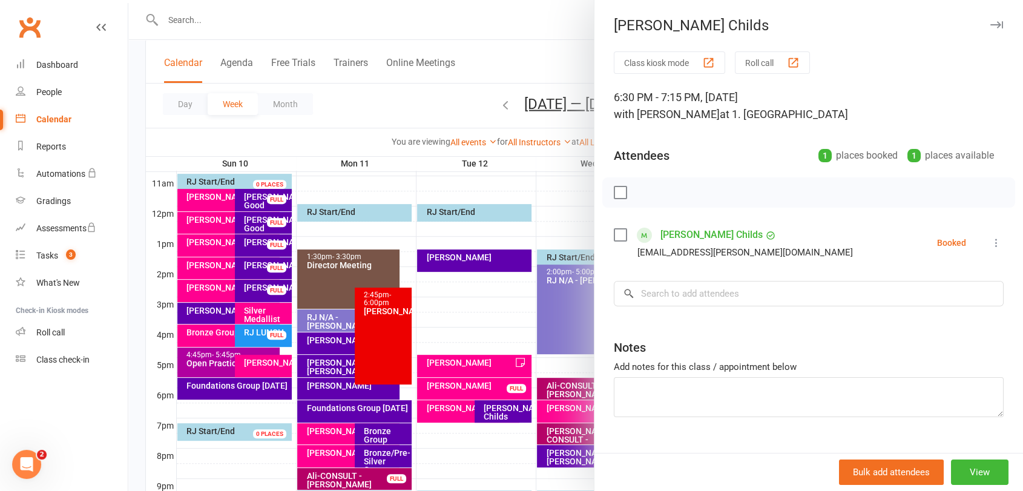
click at [990, 244] on icon at bounding box center [996, 243] width 12 height 12
click at [935, 310] on link "Check in" at bounding box center [943, 315] width 120 height 24
drag, startPoint x: 430, startPoint y: 277, endPoint x: 455, endPoint y: 298, distance: 32.7
click at [430, 278] on div at bounding box center [575, 245] width 895 height 491
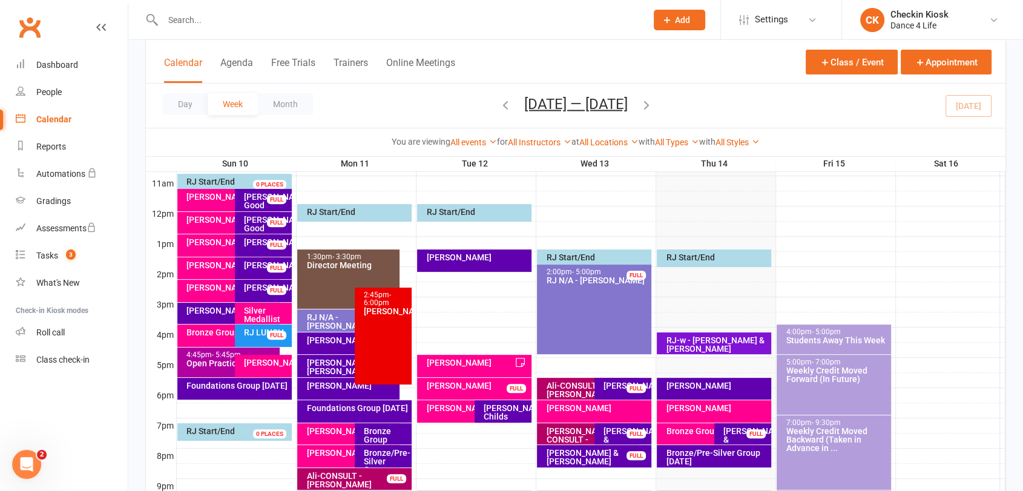
click at [473, 256] on div "RJ - Kerryn Costello" at bounding box center [477, 257] width 103 height 8
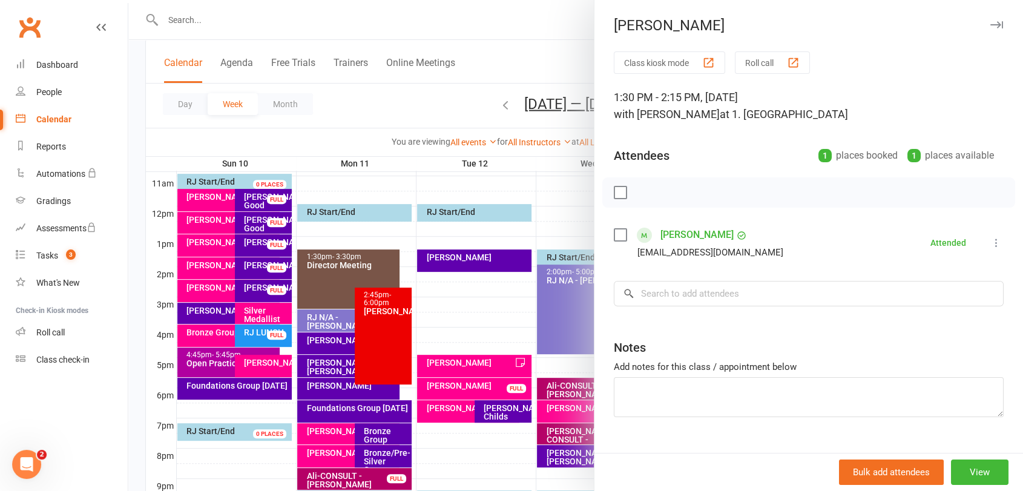
click at [473, 254] on div at bounding box center [575, 245] width 895 height 491
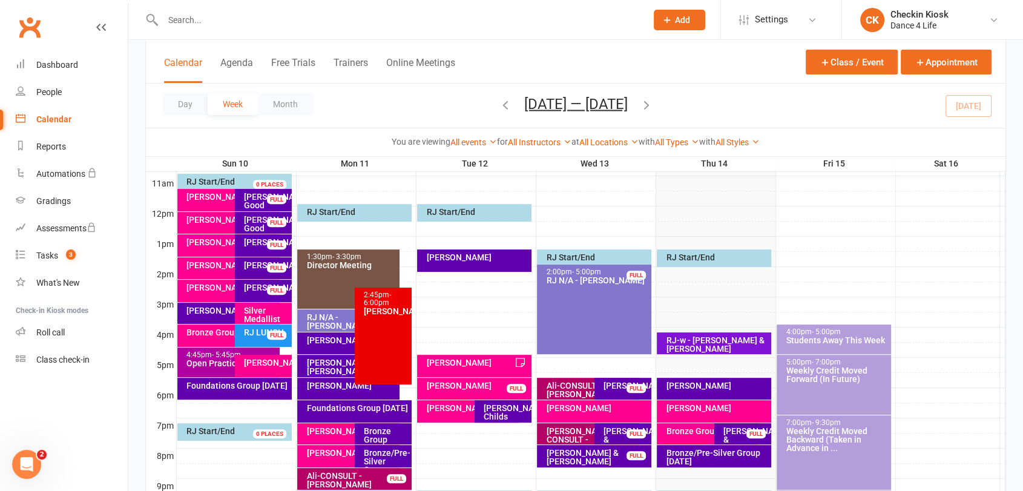
click at [395, 460] on div "Bronze/Pre-Silver Group Monday" at bounding box center [386, 466] width 46 height 34
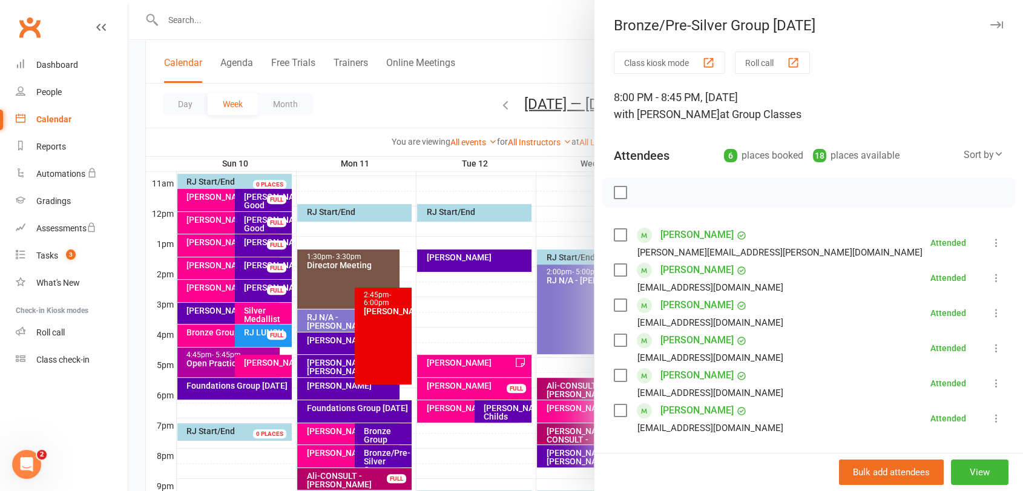
click at [395, 462] on div at bounding box center [575, 245] width 895 height 491
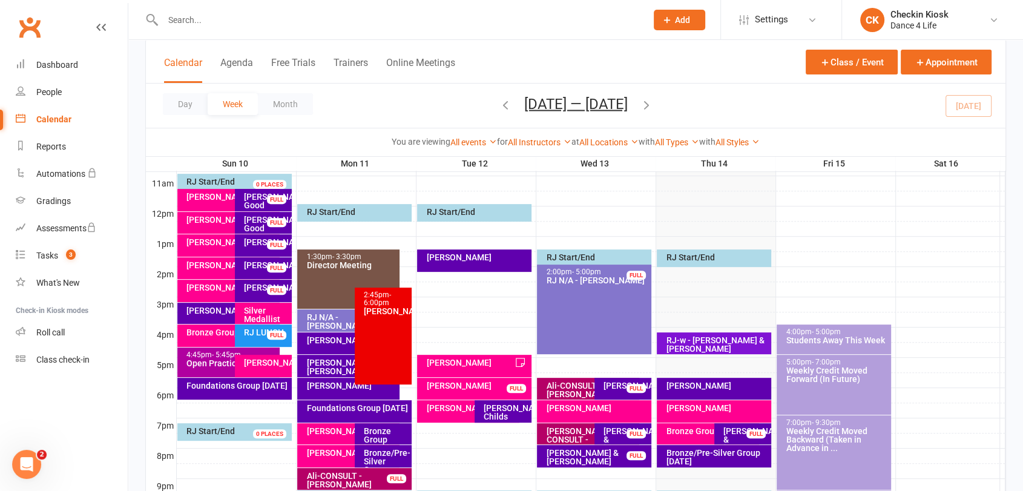
click at [653, 111] on button "button" at bounding box center [646, 105] width 13 height 21
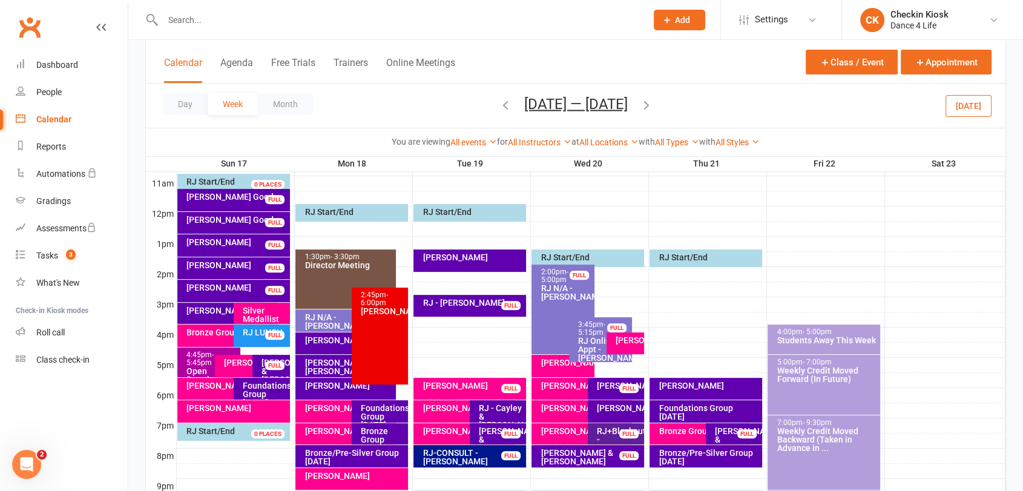
scroll to position [470, 0]
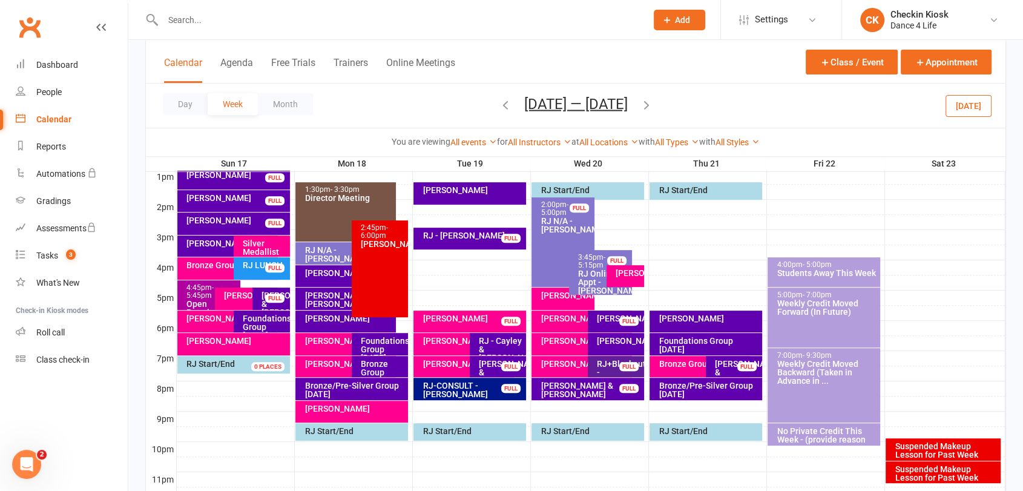
click at [499, 389] on div "RJ-CONSULT - Chloe Uhrmacher" at bounding box center [472, 389] width 101 height 17
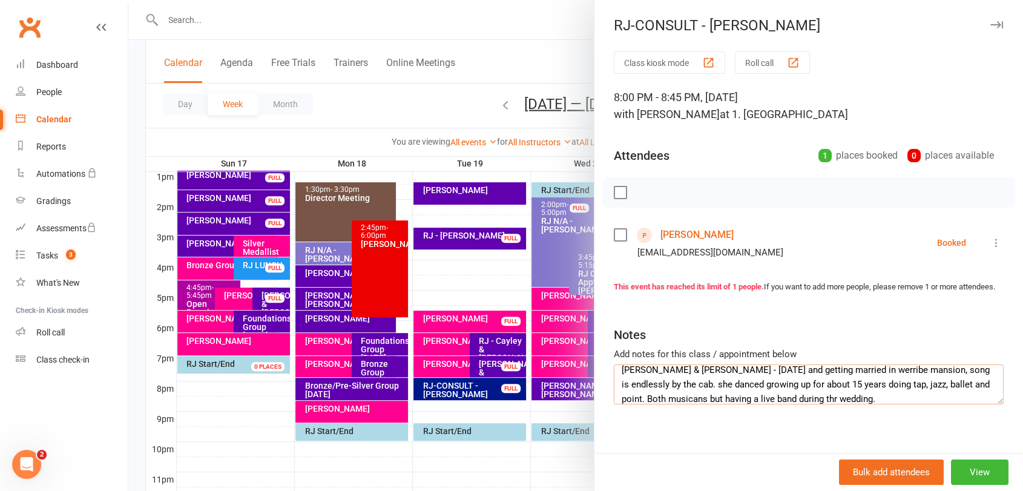
scroll to position [15, 0]
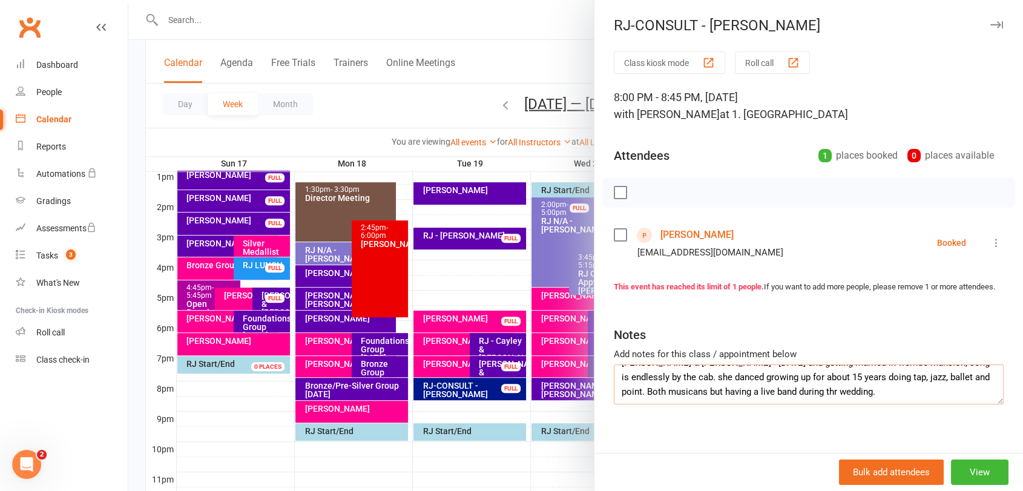
drag, startPoint x: 978, startPoint y: 416, endPoint x: 966, endPoint y: 408, distance: 13.9
click at [966, 404] on textarea "Chloe & George - October 4th and getting married in werribe mansion, song is en…" at bounding box center [809, 384] width 390 height 40
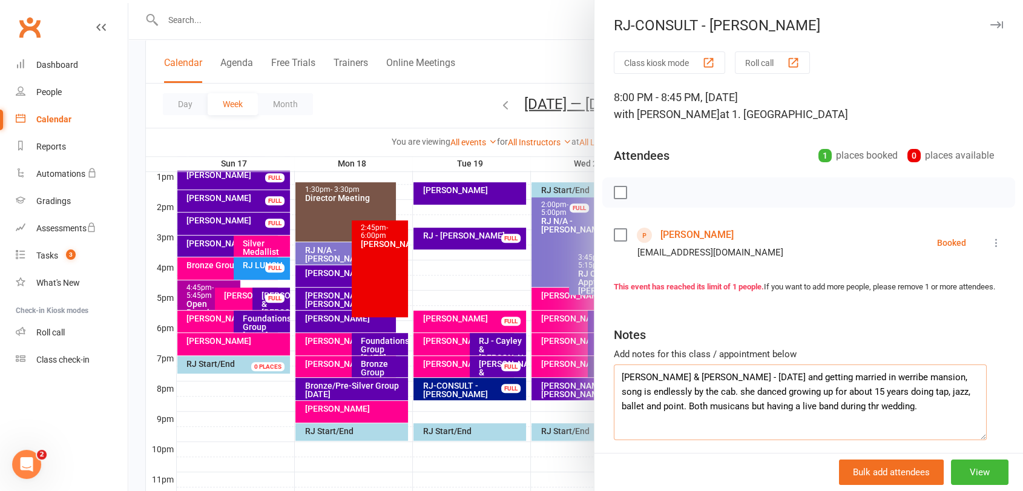
drag, startPoint x: 978, startPoint y: 414, endPoint x: 976, endPoint y: 450, distance: 36.4
click at [976, 440] on textarea "Chloe & George - October 4th and getting married in werribe mansion, song is en…" at bounding box center [800, 402] width 373 height 76
click at [481, 242] on div at bounding box center [575, 245] width 895 height 491
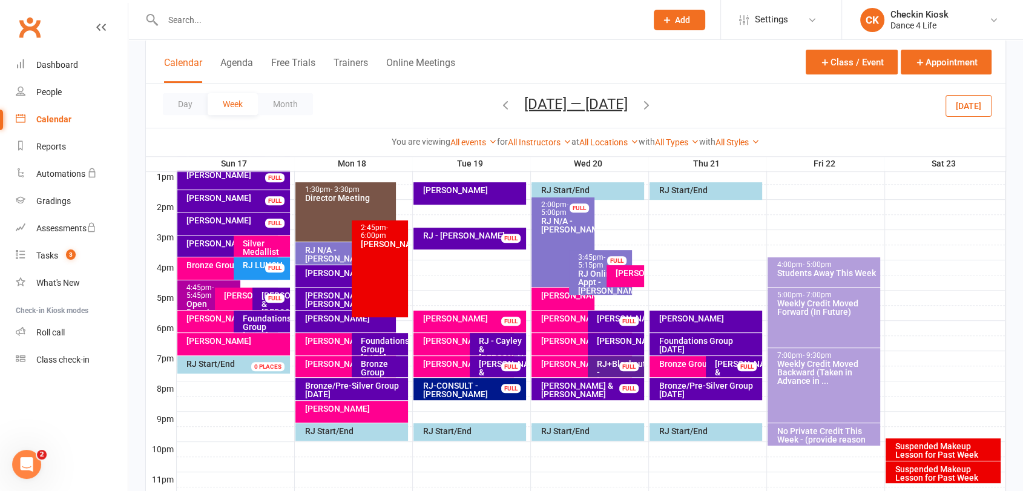
click at [479, 242] on div "RJ - Pam Carter FULL" at bounding box center [469, 239] width 112 height 22
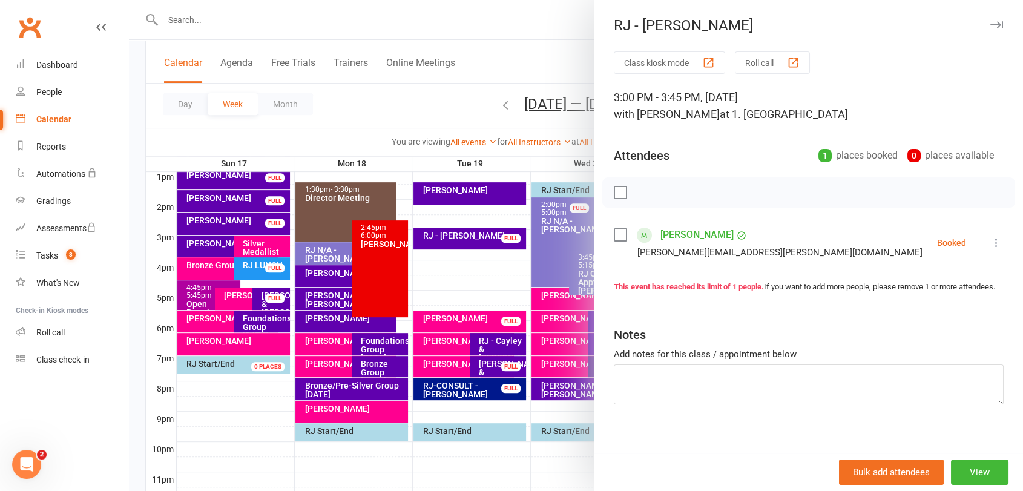
click at [479, 242] on div at bounding box center [575, 245] width 895 height 491
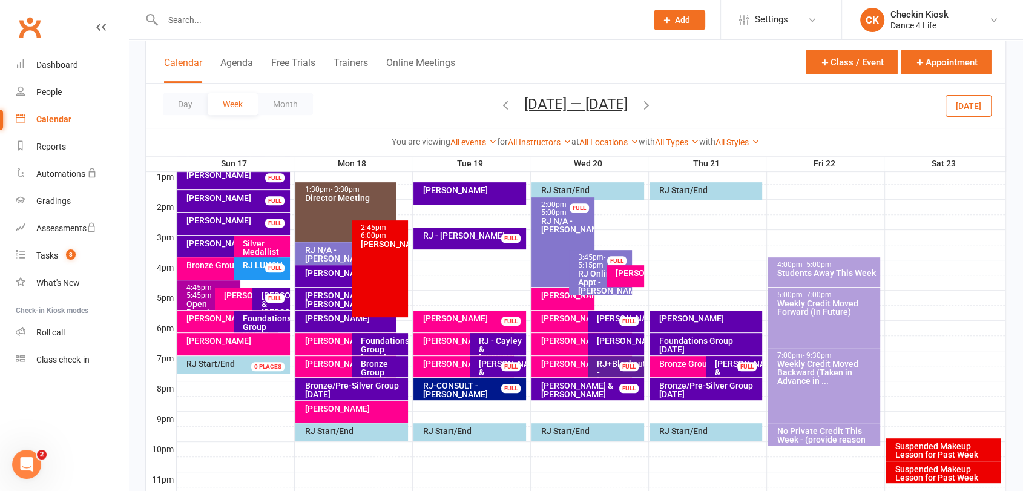
click at [961, 107] on button "Today" at bounding box center [968, 105] width 46 height 22
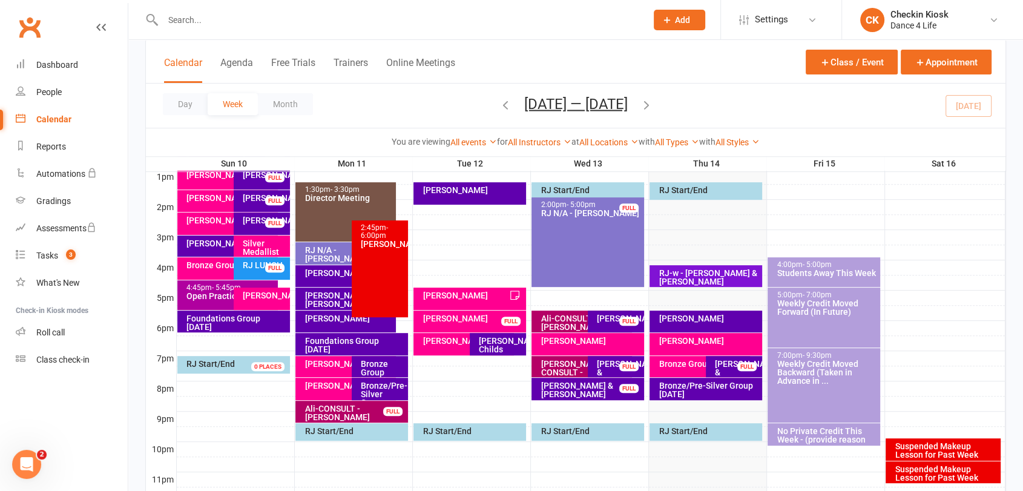
click at [383, 395] on div "Bronze/Pre-Silver Group Monday" at bounding box center [382, 398] width 45 height 34
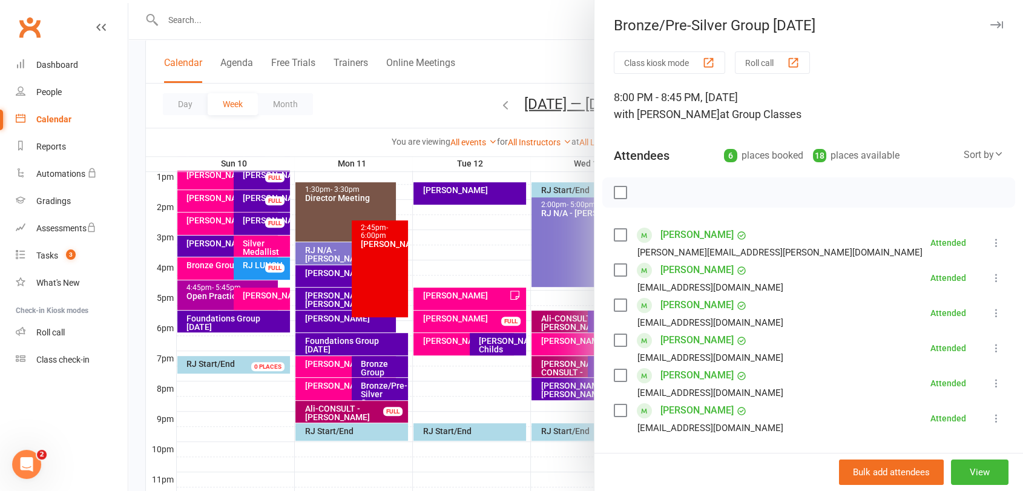
drag, startPoint x: 364, startPoint y: 413, endPoint x: 361, endPoint y: 405, distance: 8.7
click at [366, 409] on div at bounding box center [575, 245] width 895 height 491
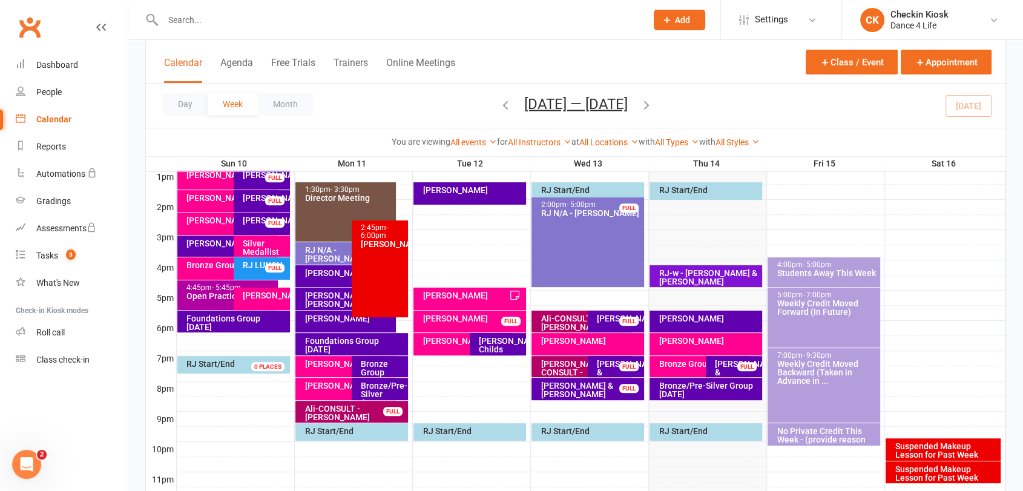
click at [234, 321] on div "Foundations Group Sunday" at bounding box center [236, 322] width 101 height 17
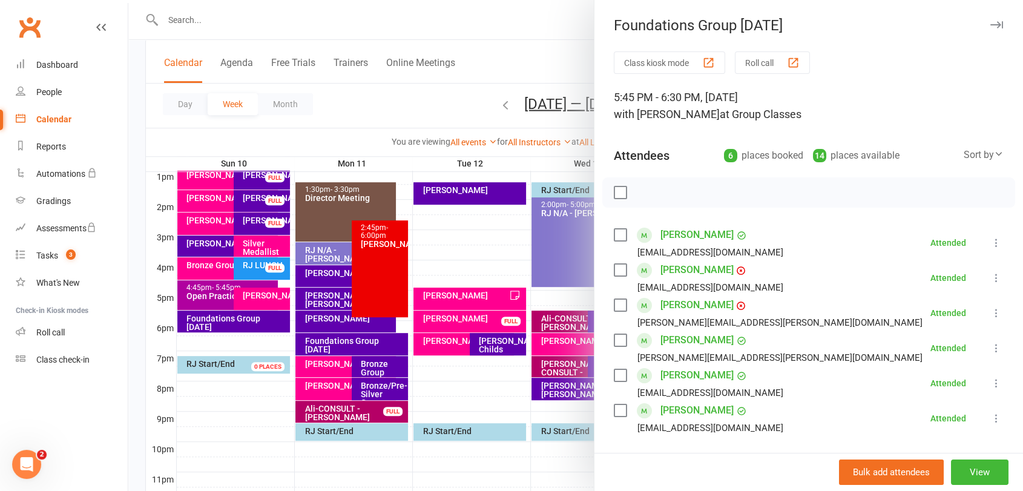
click at [234, 320] on div at bounding box center [575, 245] width 895 height 491
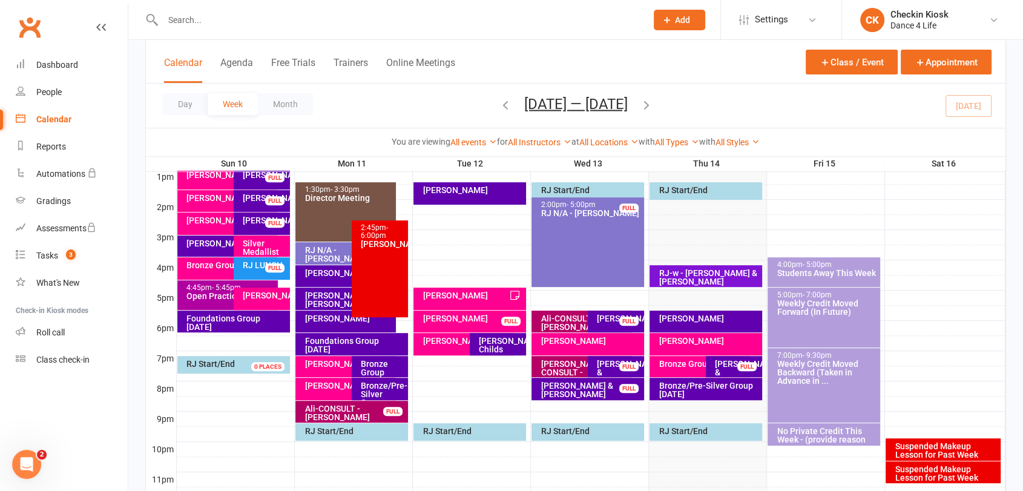
click at [257, 297] on div "Ali - Michael Chadwick" at bounding box center [264, 295] width 45 height 8
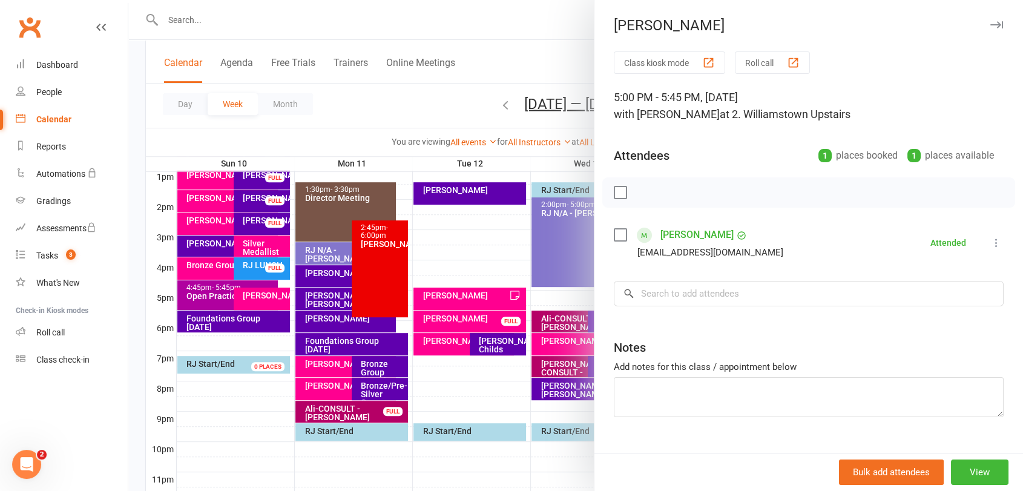
click at [242, 301] on div at bounding box center [575, 245] width 895 height 491
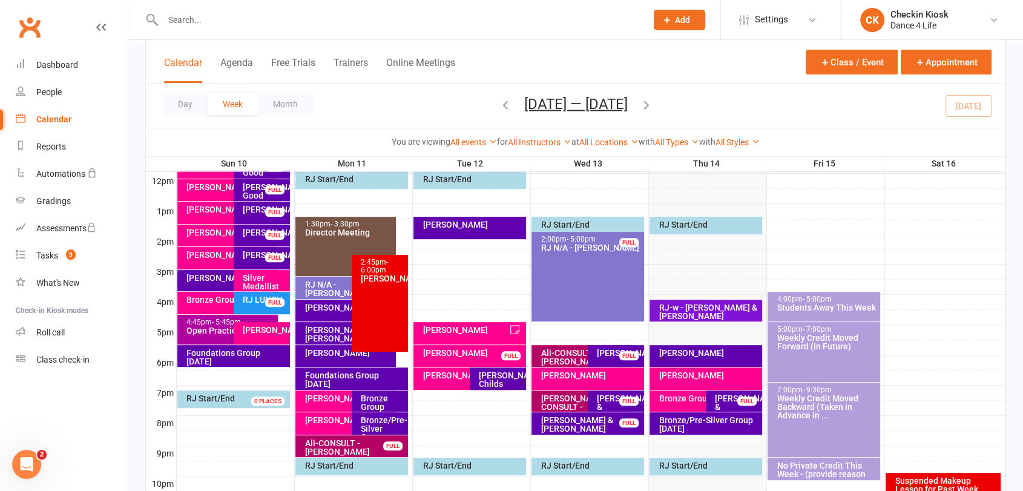
scroll to position [403, 0]
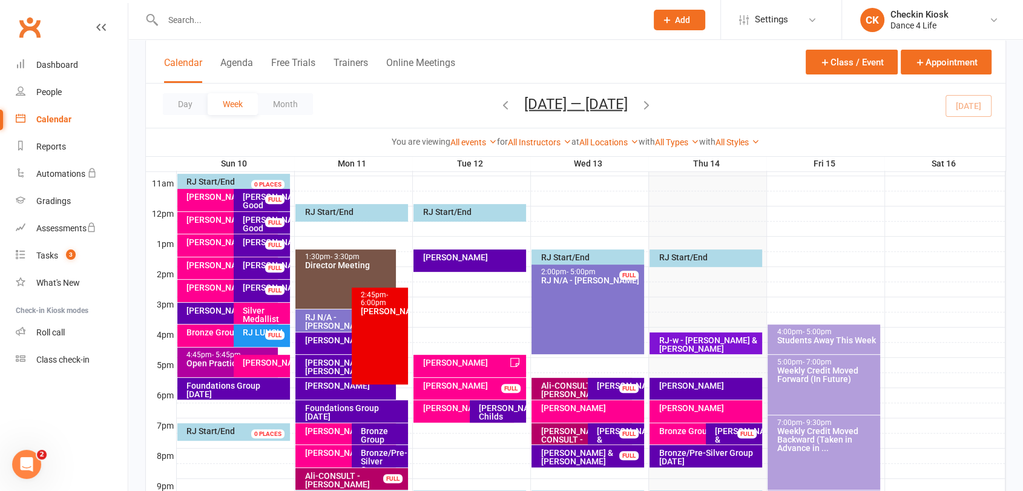
click at [653, 110] on icon "button" at bounding box center [646, 103] width 13 height 13
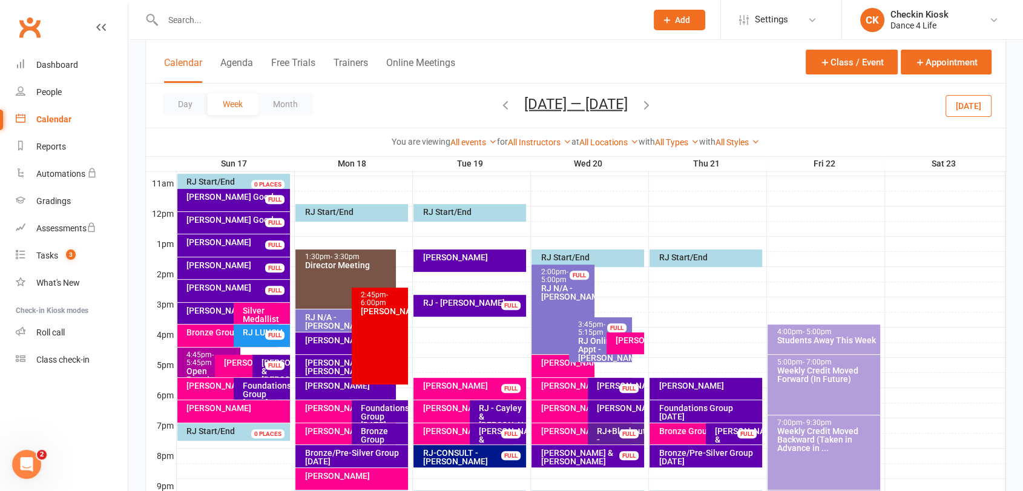
click at [972, 96] on button "Today" at bounding box center [968, 105] width 46 height 22
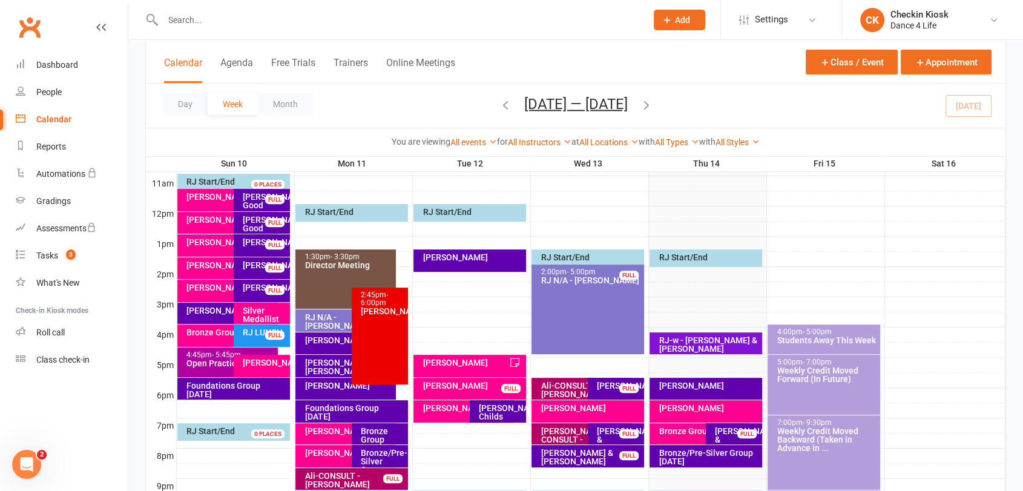
click at [653, 105] on icon "button" at bounding box center [646, 103] width 13 height 13
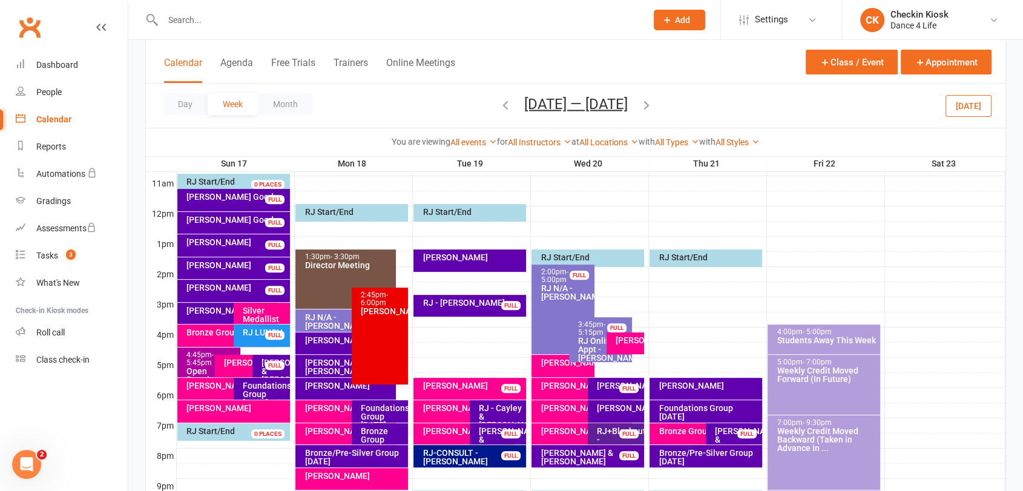
click at [653, 105] on icon "button" at bounding box center [646, 103] width 13 height 13
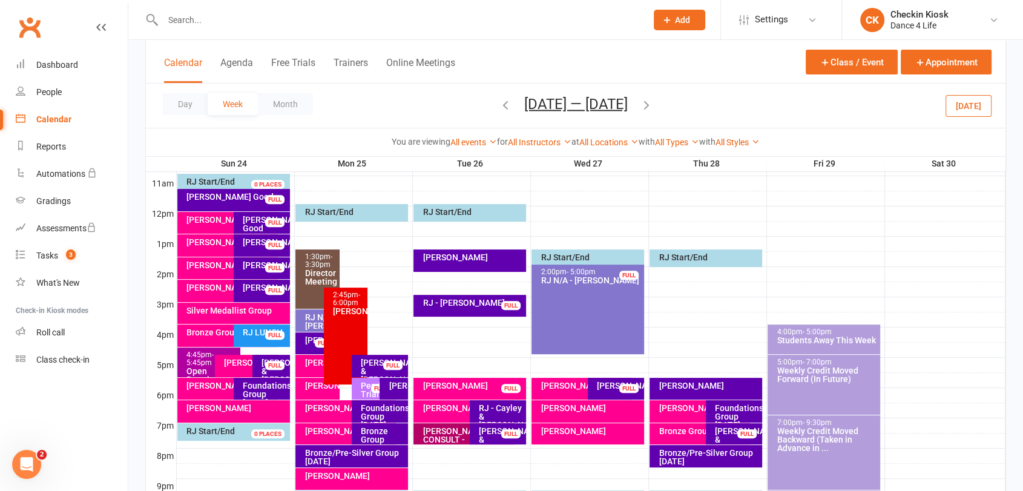
click at [653, 105] on icon "button" at bounding box center [646, 103] width 13 height 13
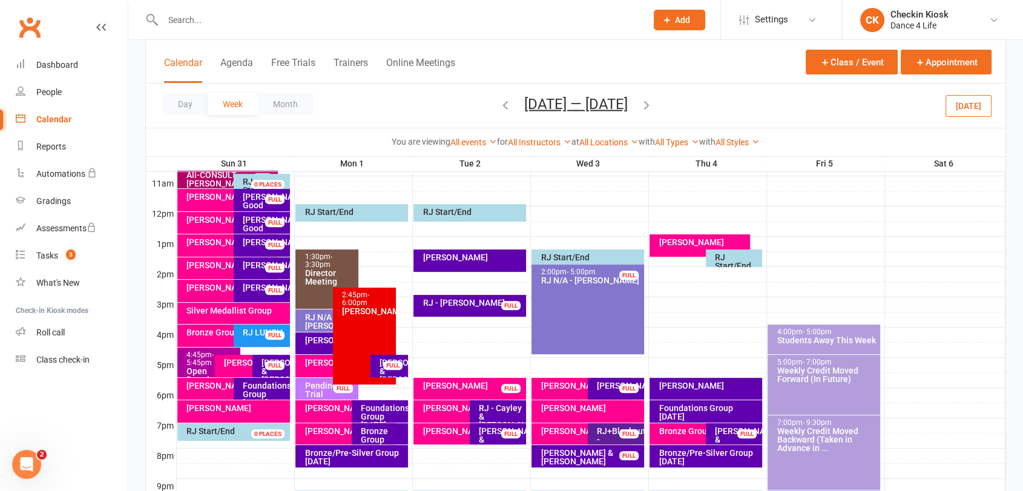
click at [653, 105] on icon "button" at bounding box center [646, 103] width 13 height 13
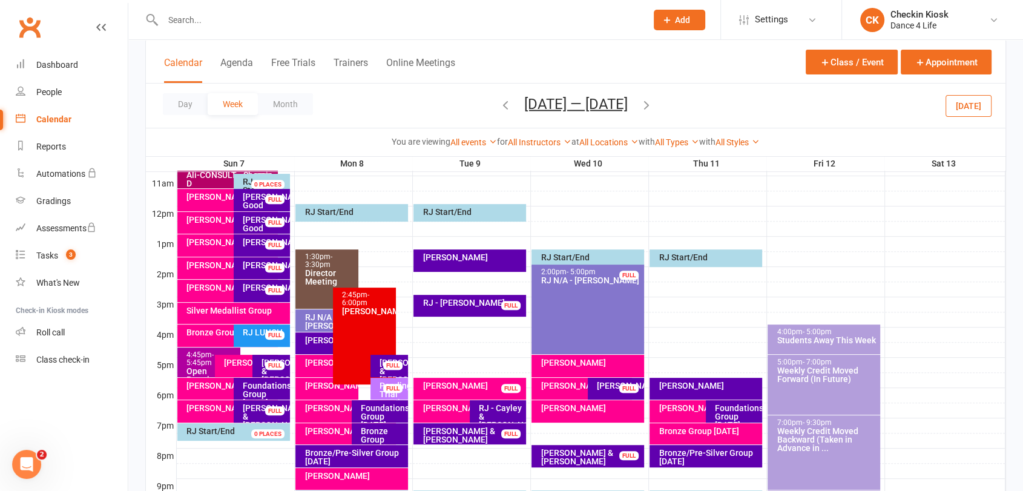
click at [504, 102] on icon "button" at bounding box center [505, 103] width 13 height 13
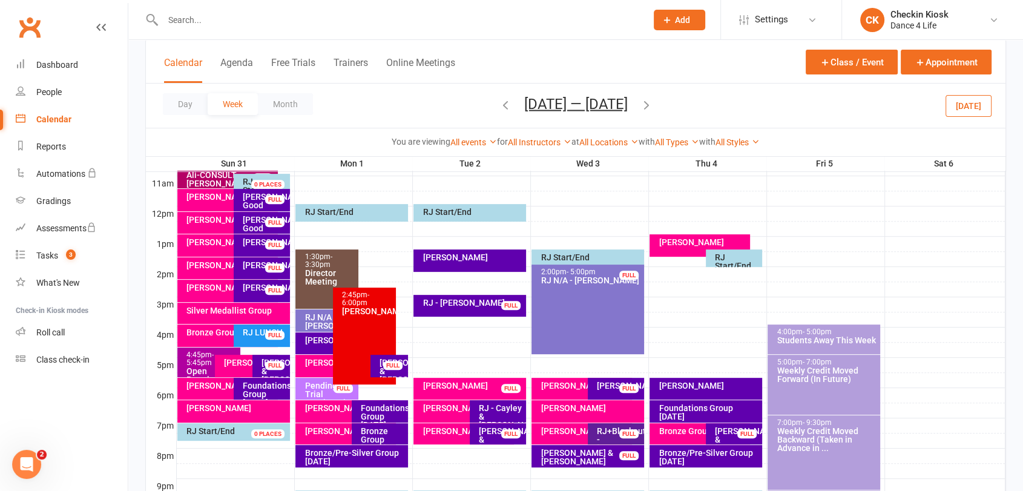
click at [653, 108] on icon "button" at bounding box center [646, 103] width 13 height 13
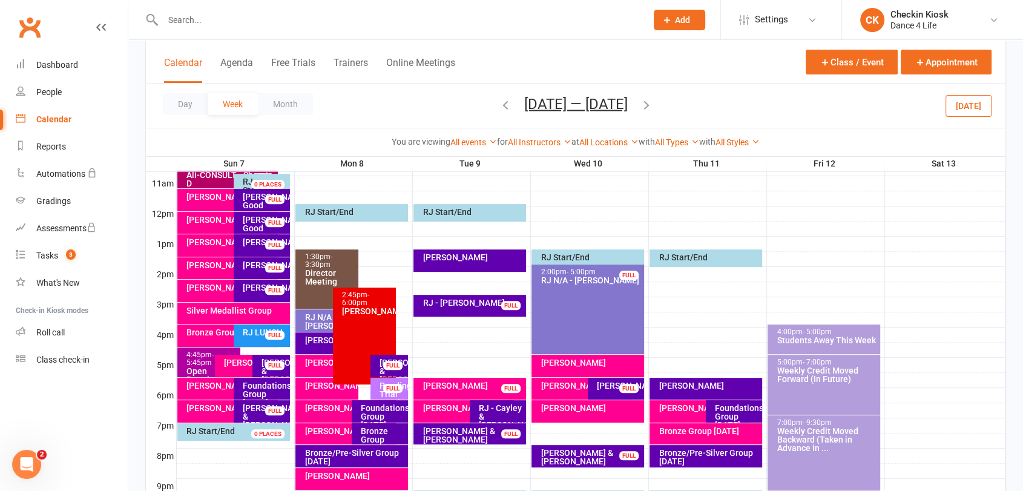
click at [645, 105] on icon "button" at bounding box center [646, 103] width 13 height 13
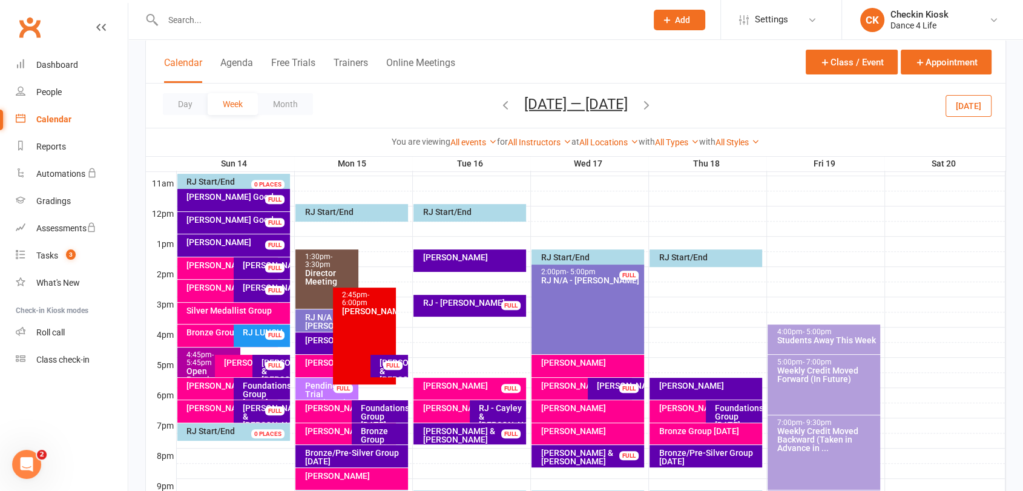
click at [651, 104] on icon "button" at bounding box center [646, 103] width 13 height 13
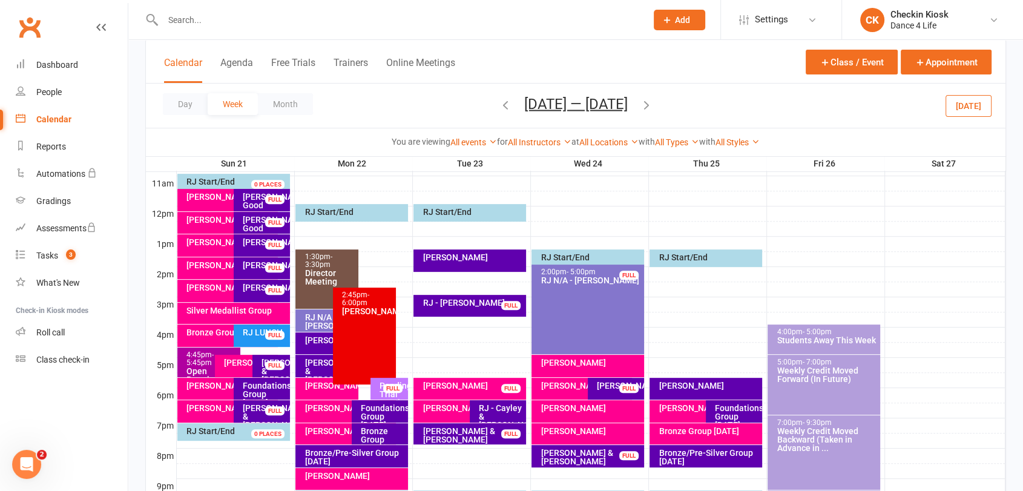
click at [651, 104] on icon "button" at bounding box center [646, 103] width 13 height 13
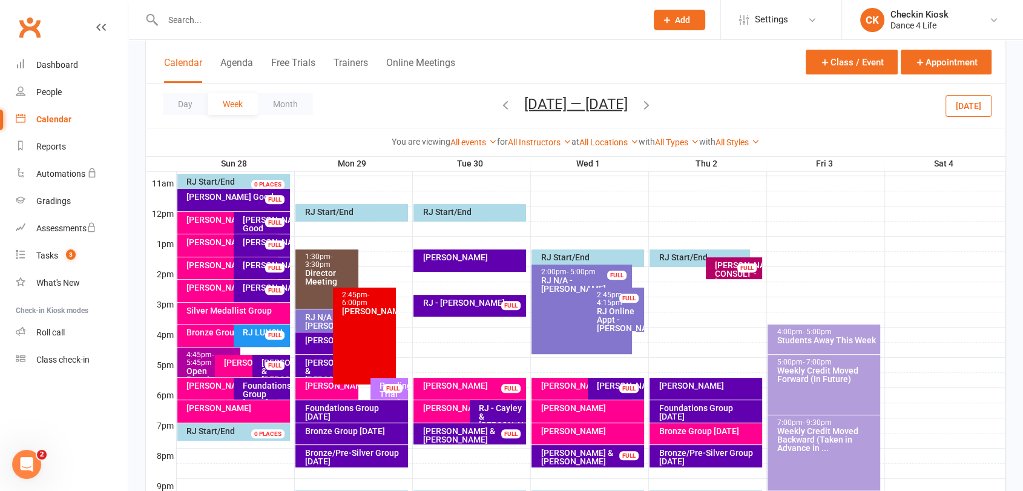
click at [640, 105] on span "Sep 28 — Oct 4 2025 August 2025 Sun Mon Tue Wed Thu Fri Sat 27 28 29 30 31 01 0…" at bounding box center [576, 105] width 128 height 21
click at [653, 108] on icon "button" at bounding box center [646, 103] width 13 height 13
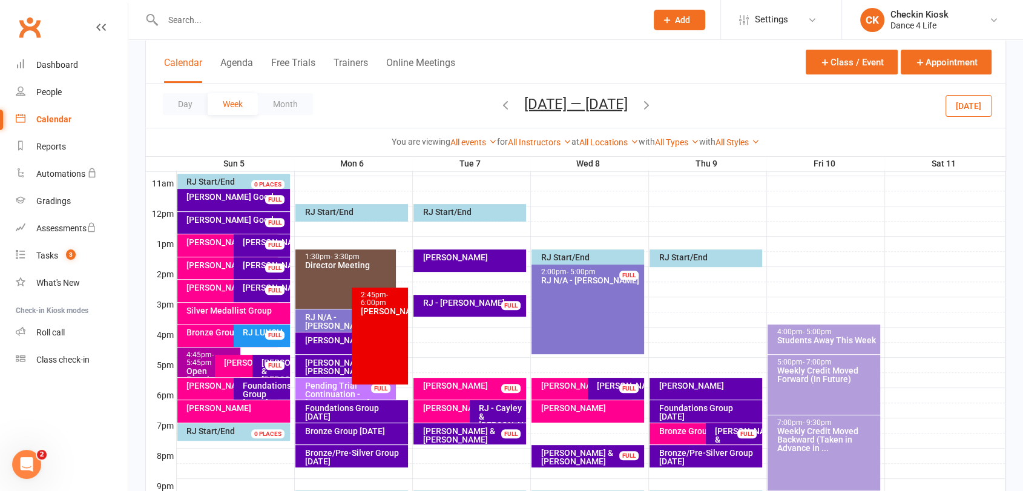
click at [976, 110] on button "Today" at bounding box center [968, 105] width 46 height 22
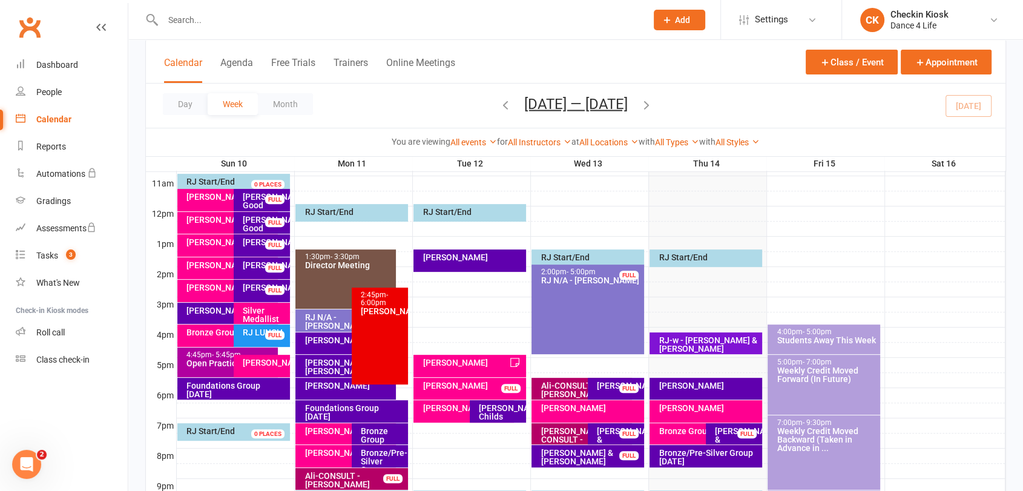
click at [653, 109] on icon "button" at bounding box center [646, 103] width 13 height 13
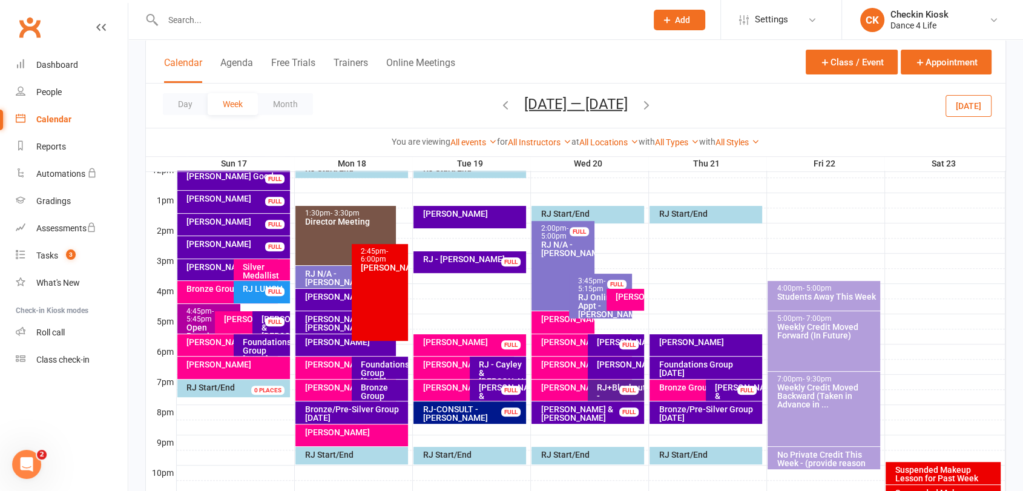
scroll to position [513, 0]
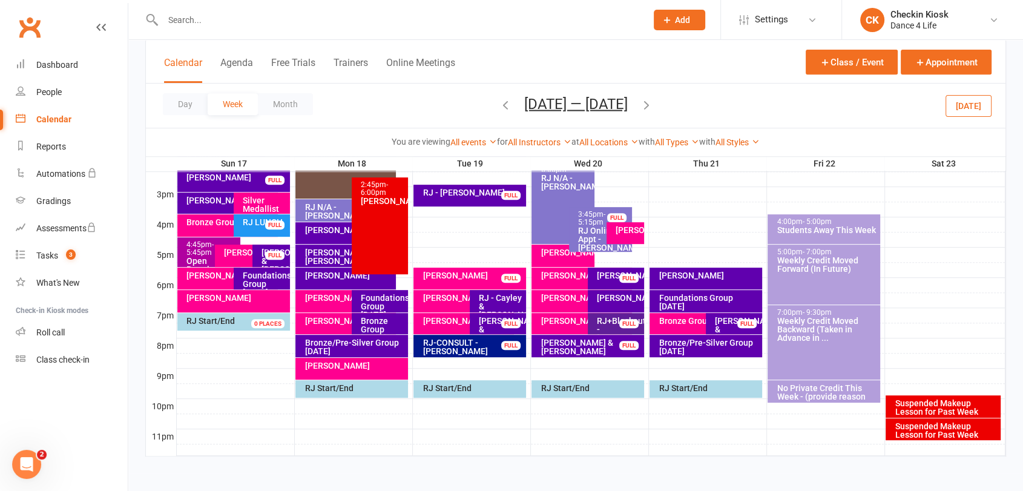
click at [472, 344] on div "RJ-CONSULT - Chloe Uhrmacher" at bounding box center [472, 346] width 101 height 17
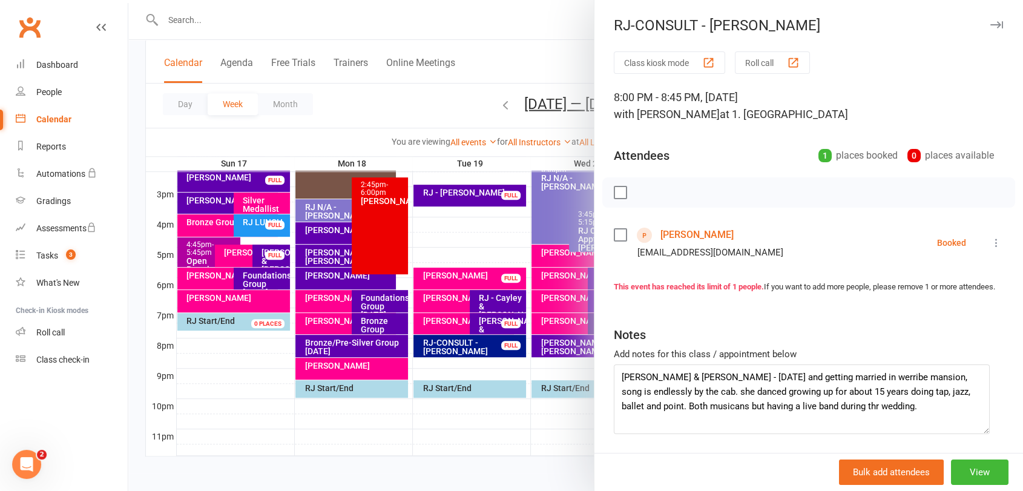
drag, startPoint x: 978, startPoint y: 413, endPoint x: 975, endPoint y: 441, distance: 28.6
click at [975, 434] on textarea "Chloe & George - October 4th and getting married in werribe mansion, song is en…" at bounding box center [802, 399] width 376 height 70
click at [455, 410] on div at bounding box center [575, 245] width 895 height 491
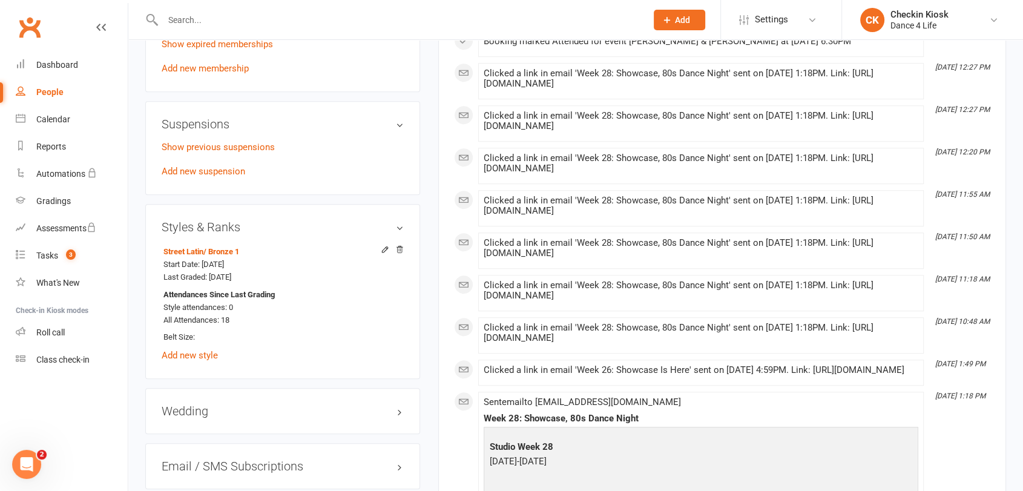
scroll to position [807, 0]
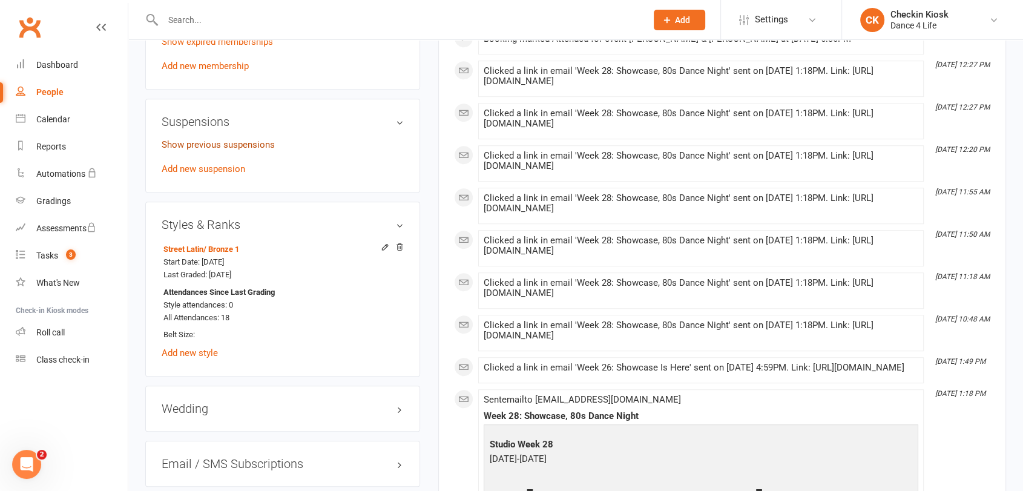
click at [247, 148] on link "Show previous suspensions" at bounding box center [218, 144] width 113 height 11
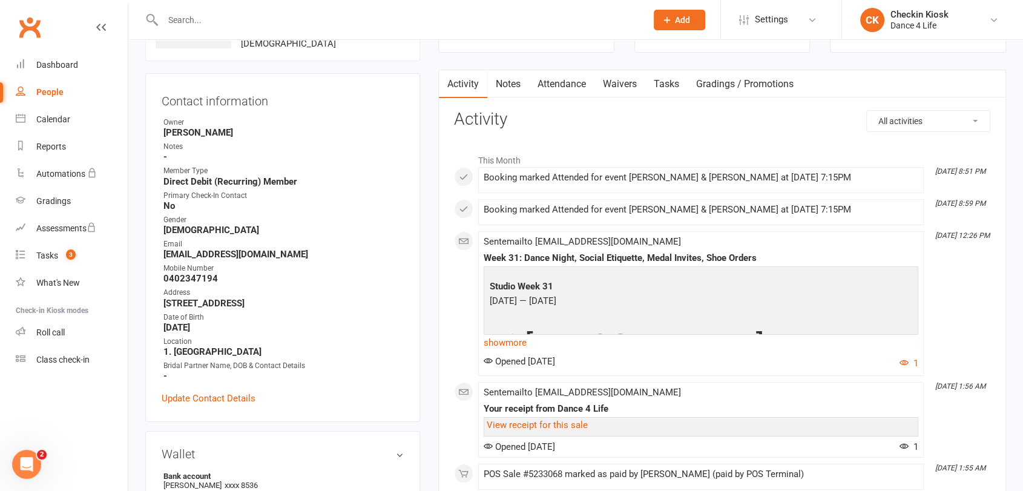
scroll to position [0, 0]
